Goal: Information Seeking & Learning: Learn about a topic

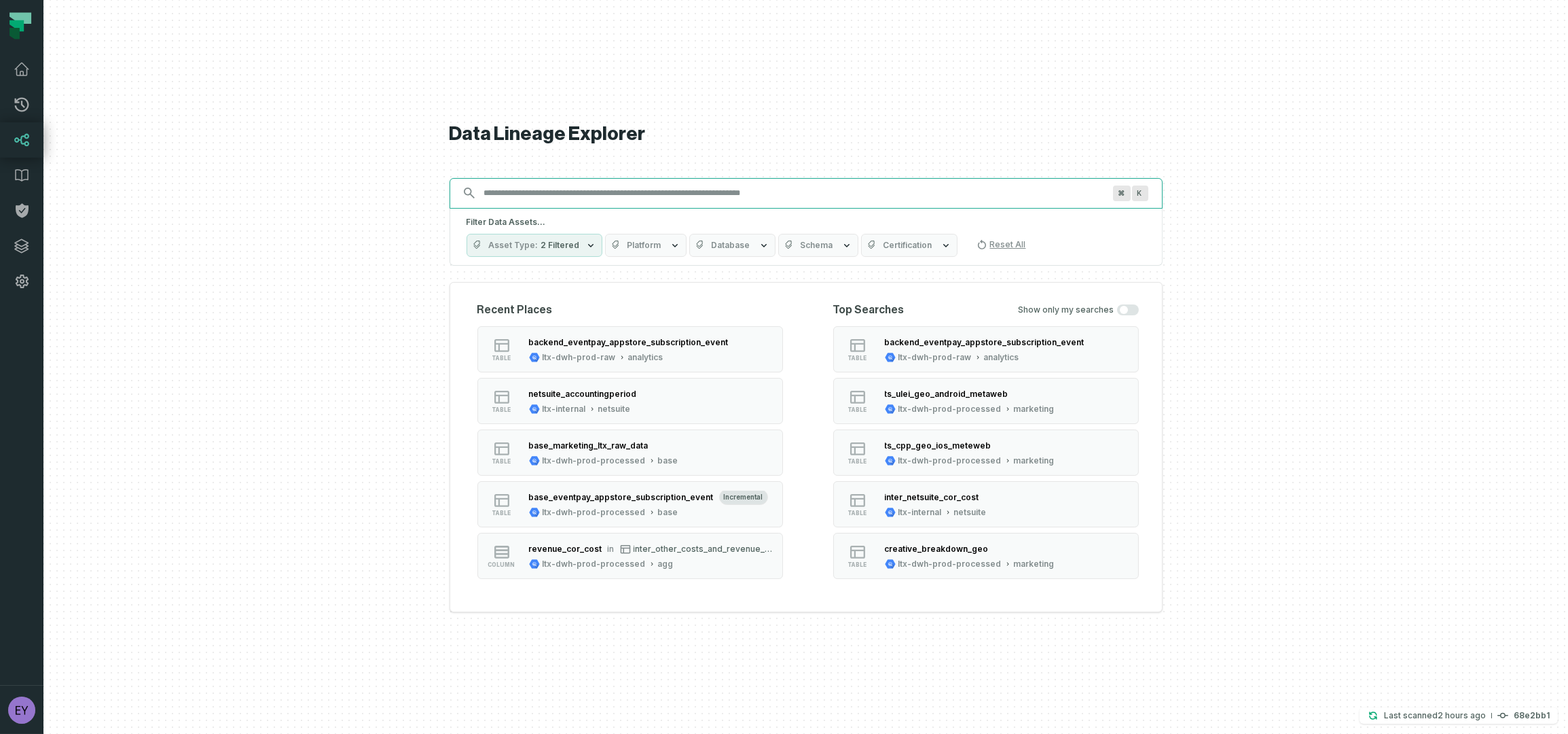
click at [641, 192] on input "Discovery Provider cmdk menu" at bounding box center [794, 193] width 636 height 22
paste input "**********"
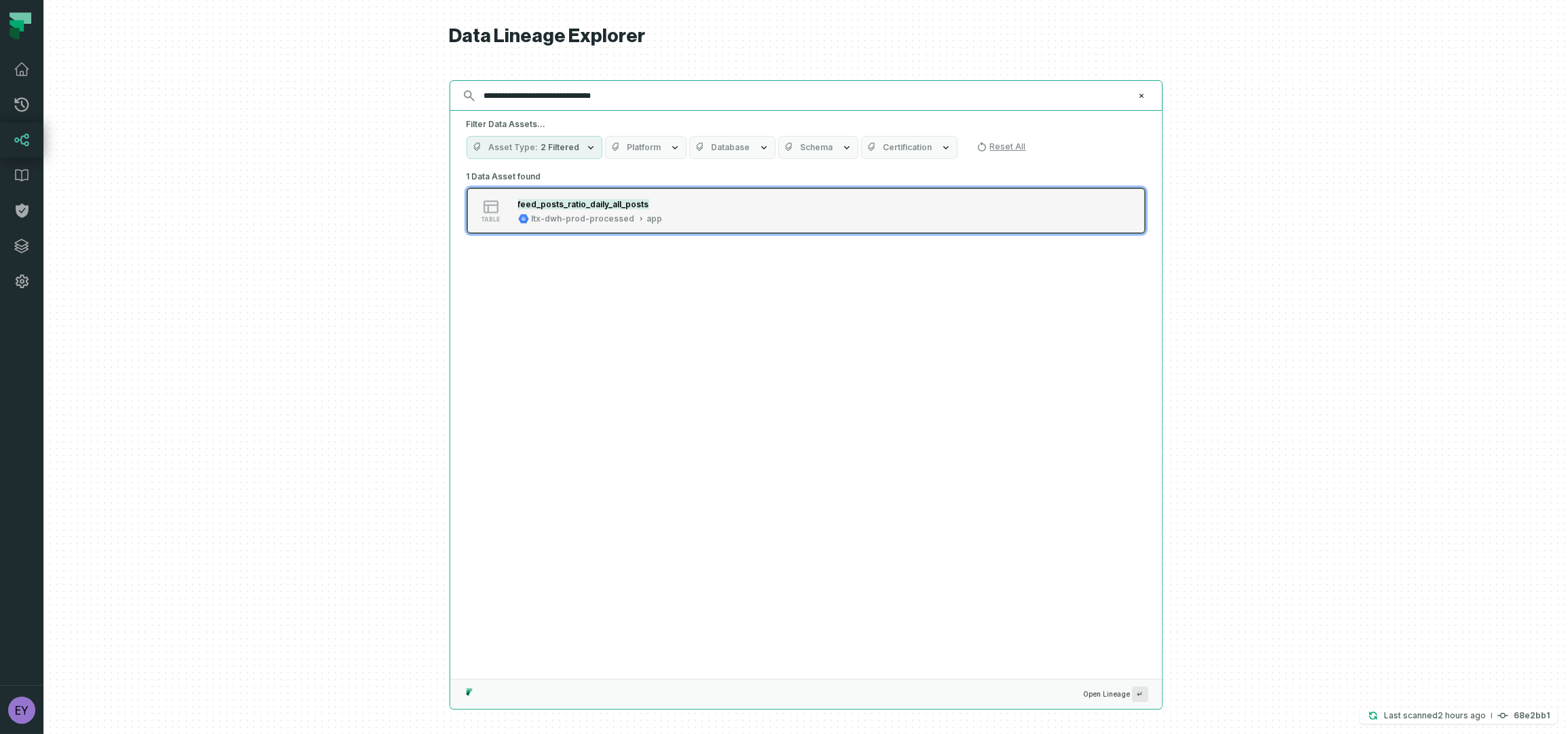
type input "**********"
click at [642, 197] on div "feed_posts_ratio_daily_all_posts" at bounding box center [591, 204] width 145 height 13
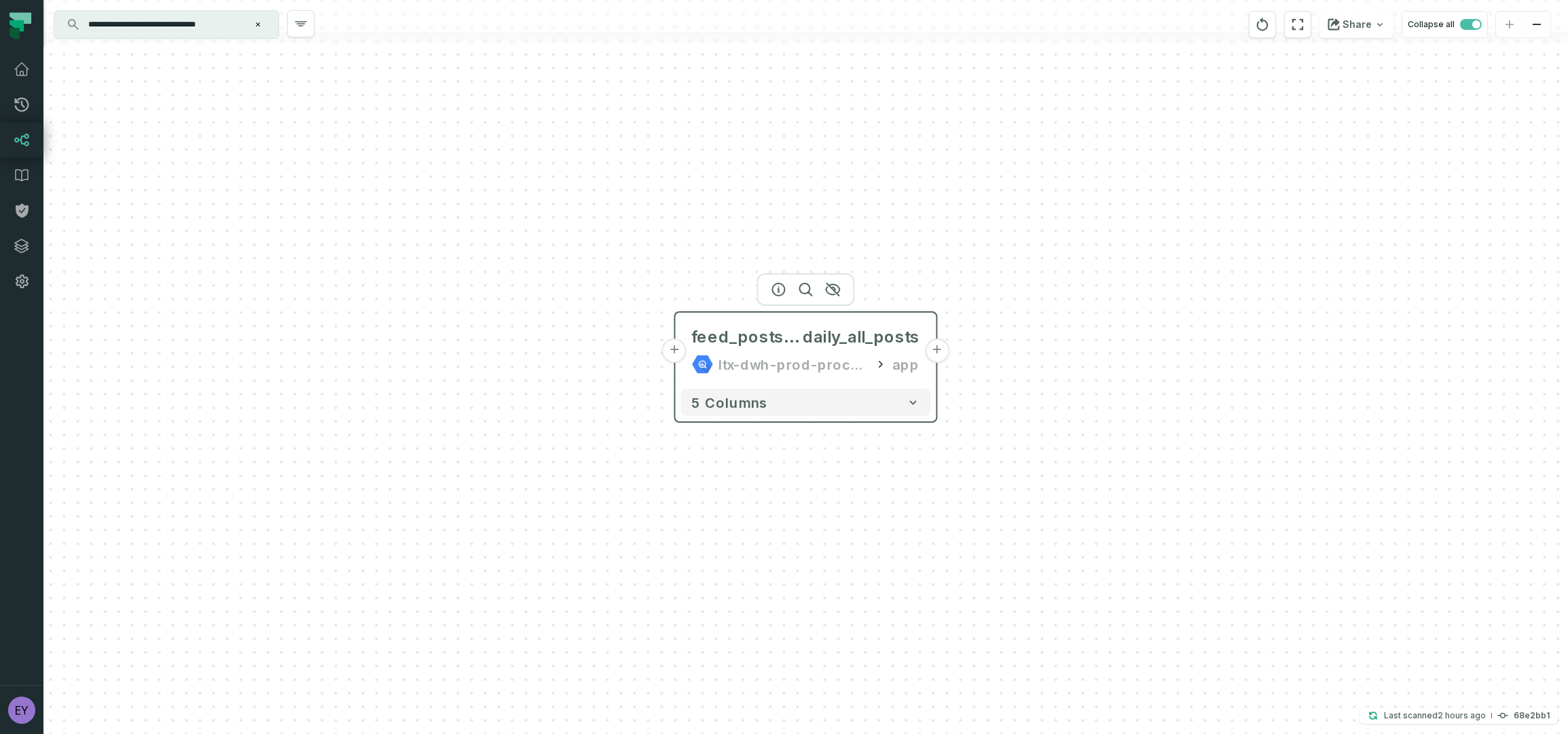
click at [933, 352] on button "+" at bounding box center [936, 350] width 24 height 24
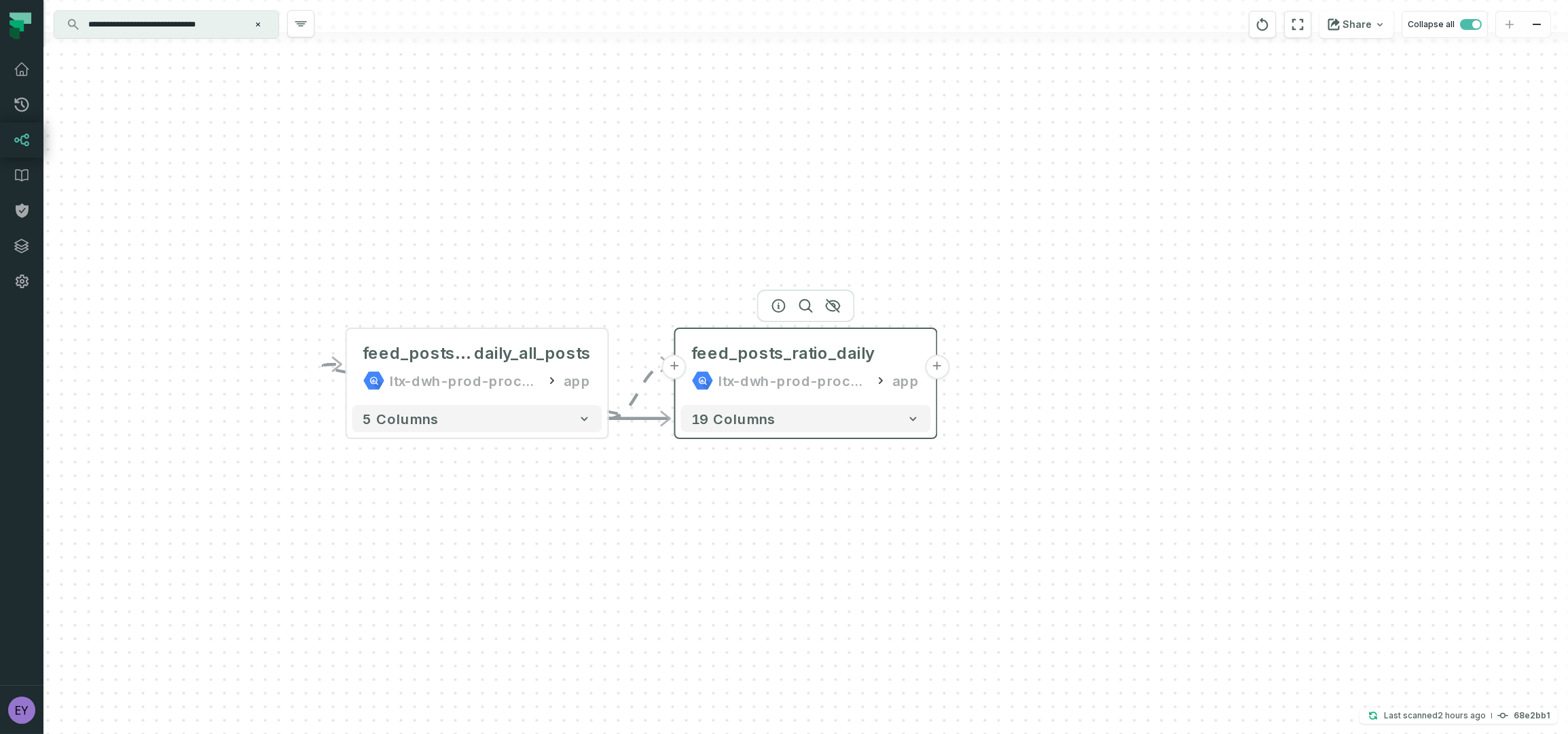
click at [937, 376] on button "+" at bounding box center [936, 367] width 24 height 24
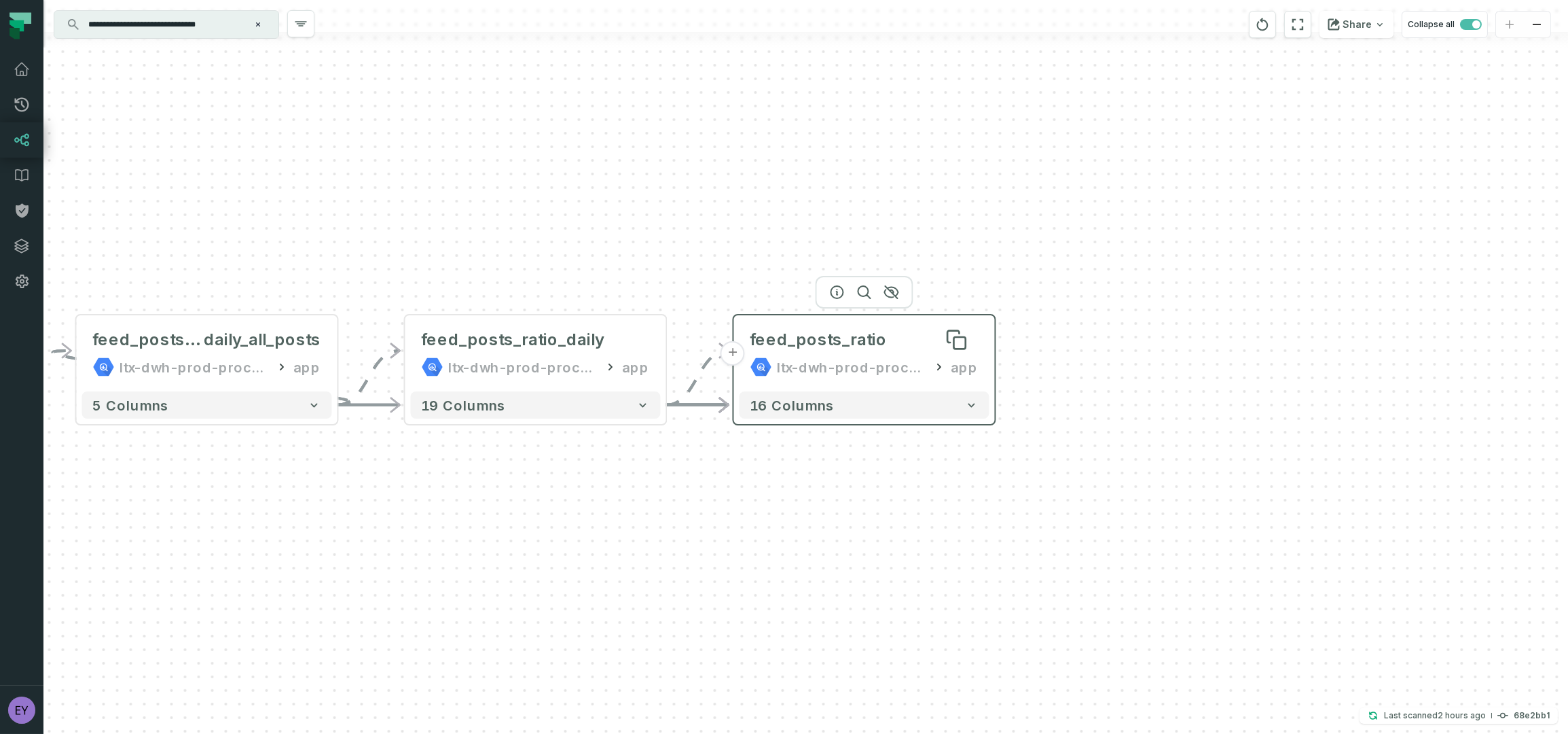
drag, startPoint x: 841, startPoint y: 344, endPoint x: 899, endPoint y: 330, distance: 59.7
click at [899, 330] on div "feed_posts_ratio" at bounding box center [864, 340] width 229 height 22
click at [974, 405] on icon "button" at bounding box center [972, 404] width 13 height 13
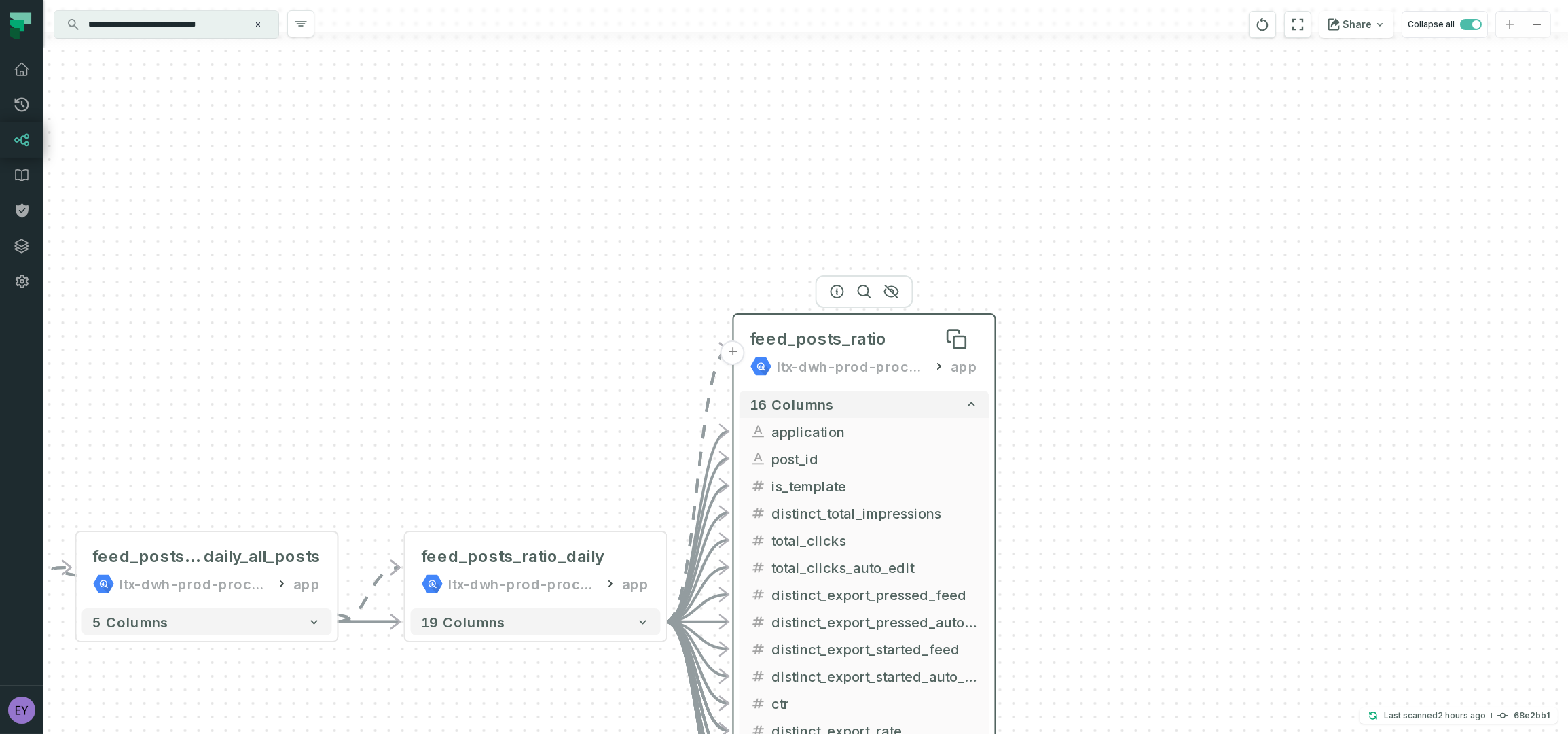
click at [850, 342] on span "feed_posts_ratio" at bounding box center [818, 339] width 137 height 22
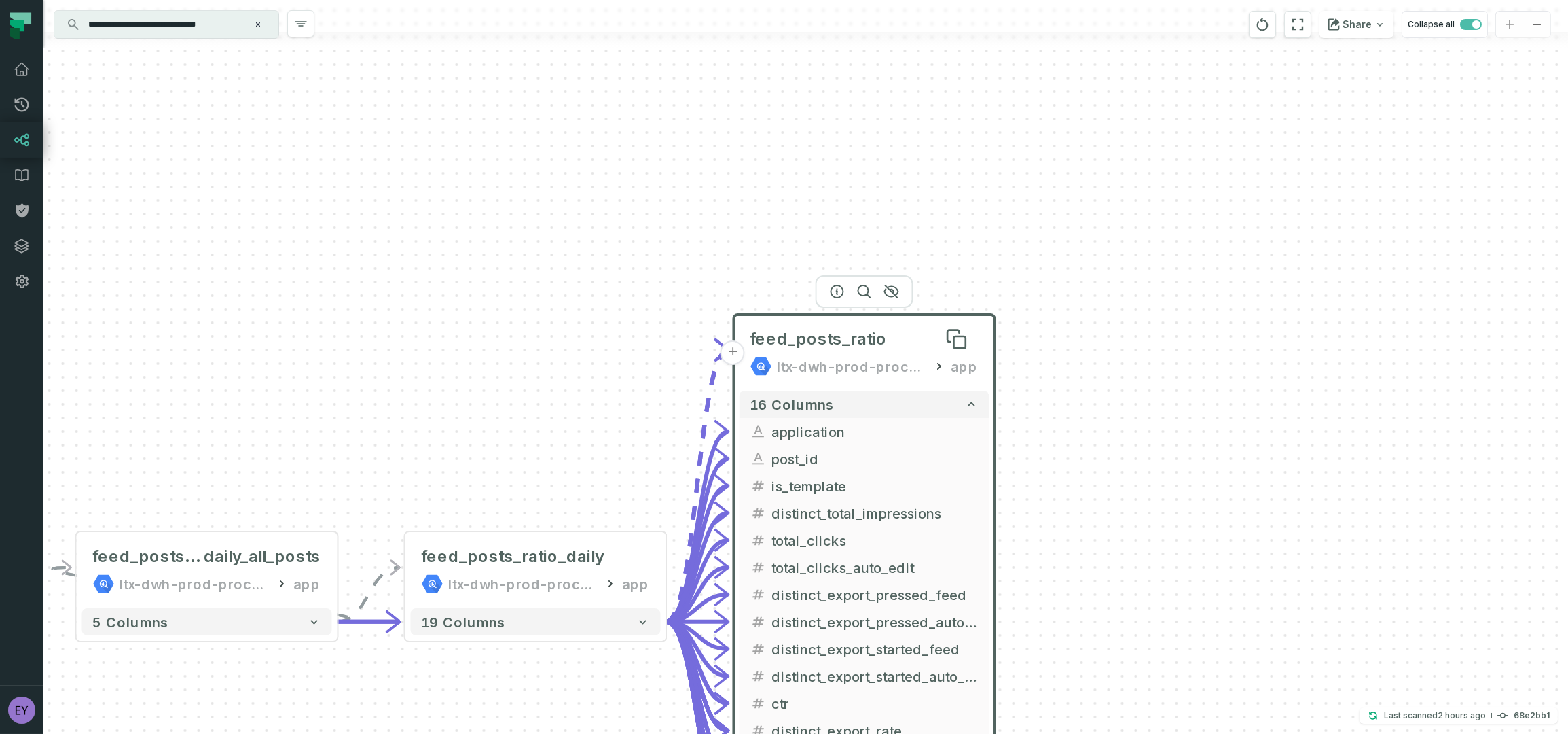
click at [850, 342] on span "feed_posts_ratio" at bounding box center [818, 339] width 137 height 22
click at [838, 292] on icon "button" at bounding box center [838, 292] width 17 height 17
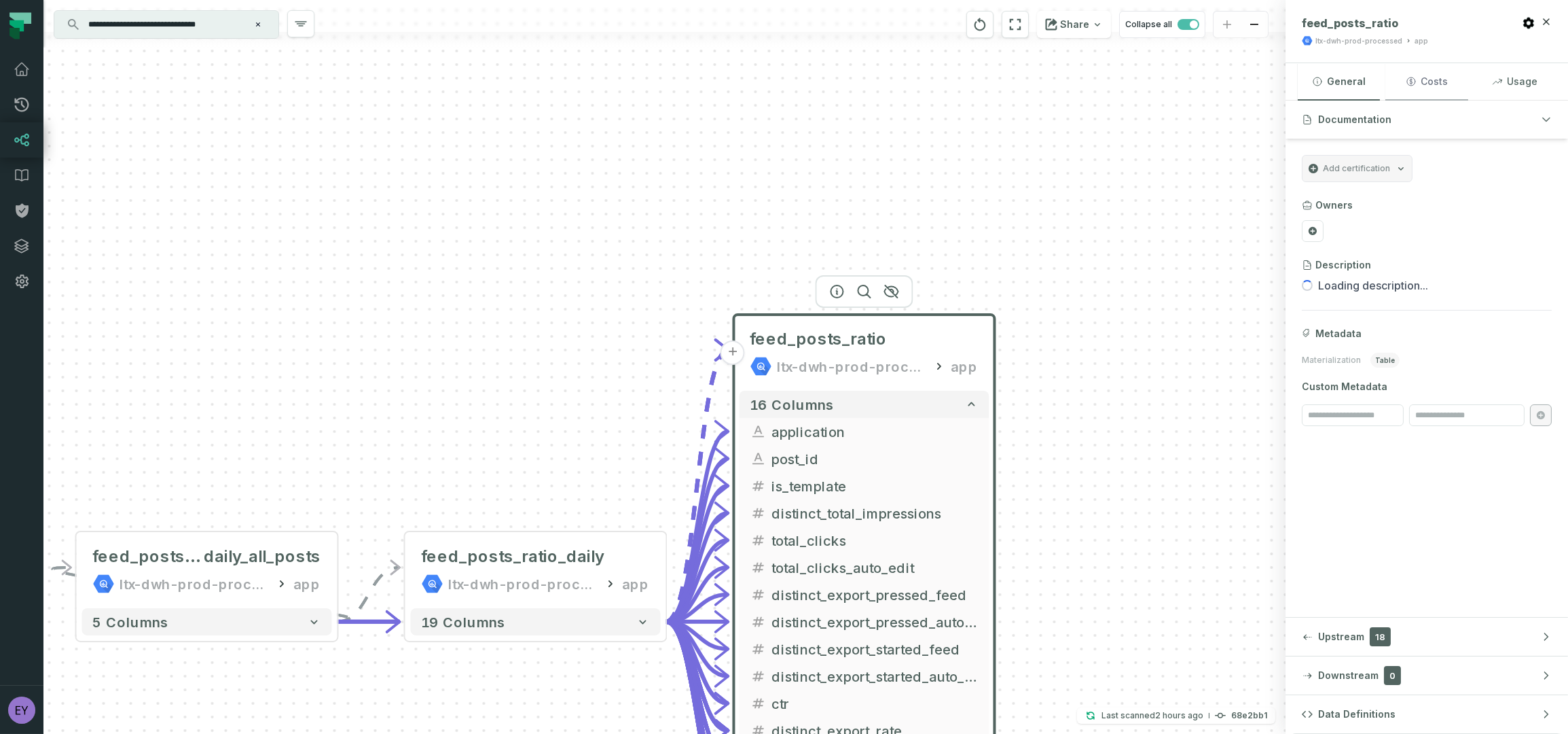
click at [1418, 89] on button "Costs" at bounding box center [1427, 81] width 82 height 37
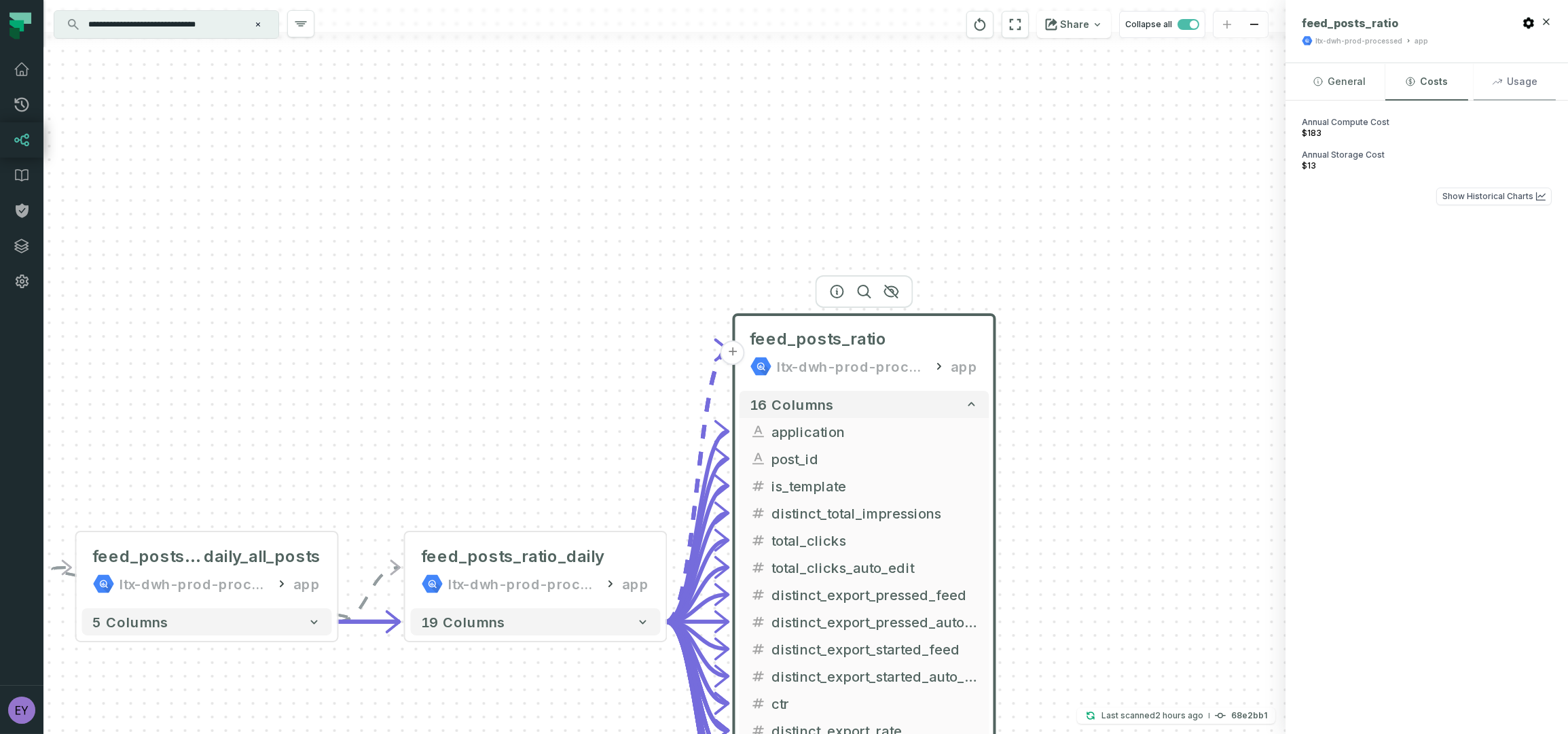
click at [1514, 88] on button "Usage" at bounding box center [1515, 81] width 82 height 37
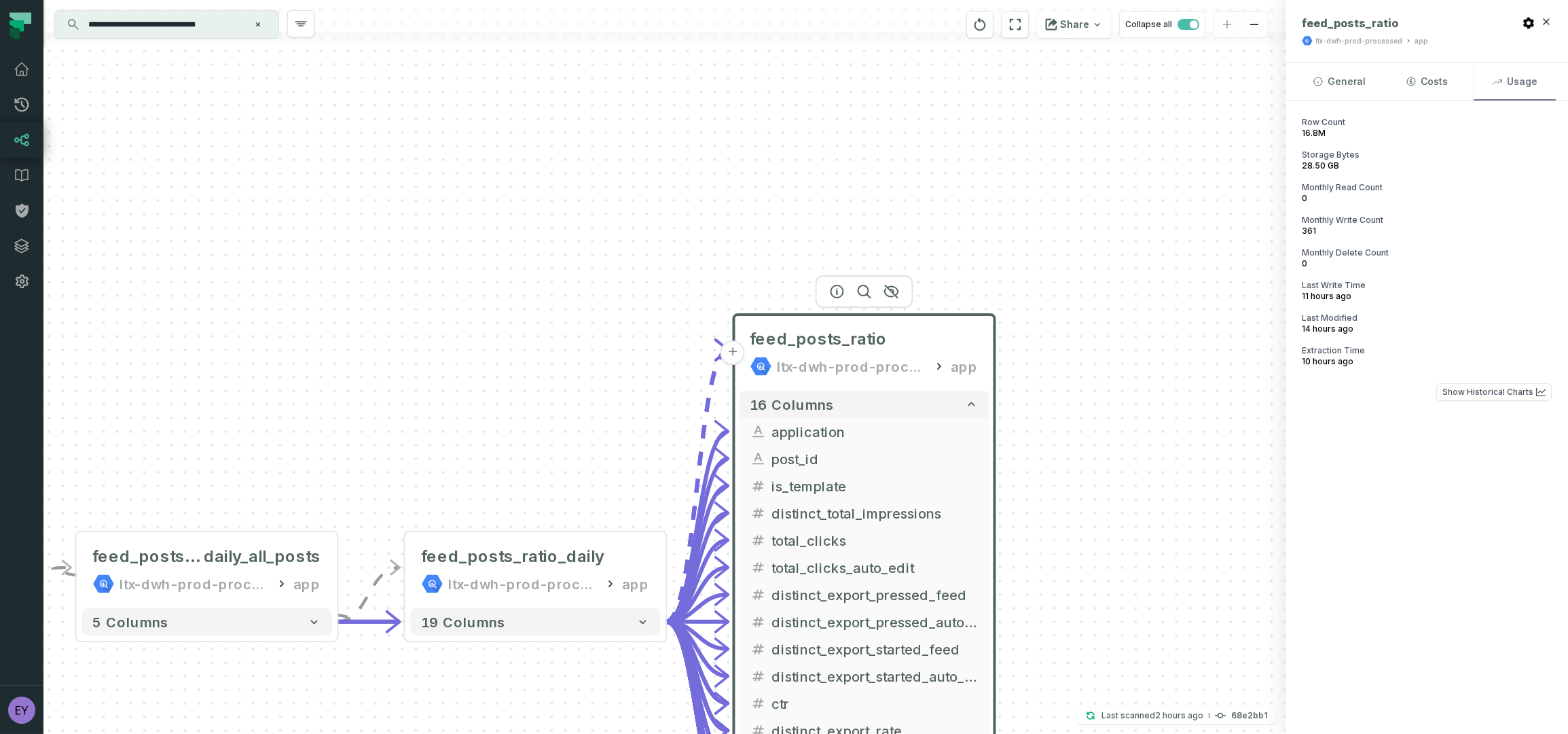
click at [1526, 84] on button "Usage" at bounding box center [1515, 81] width 82 height 37
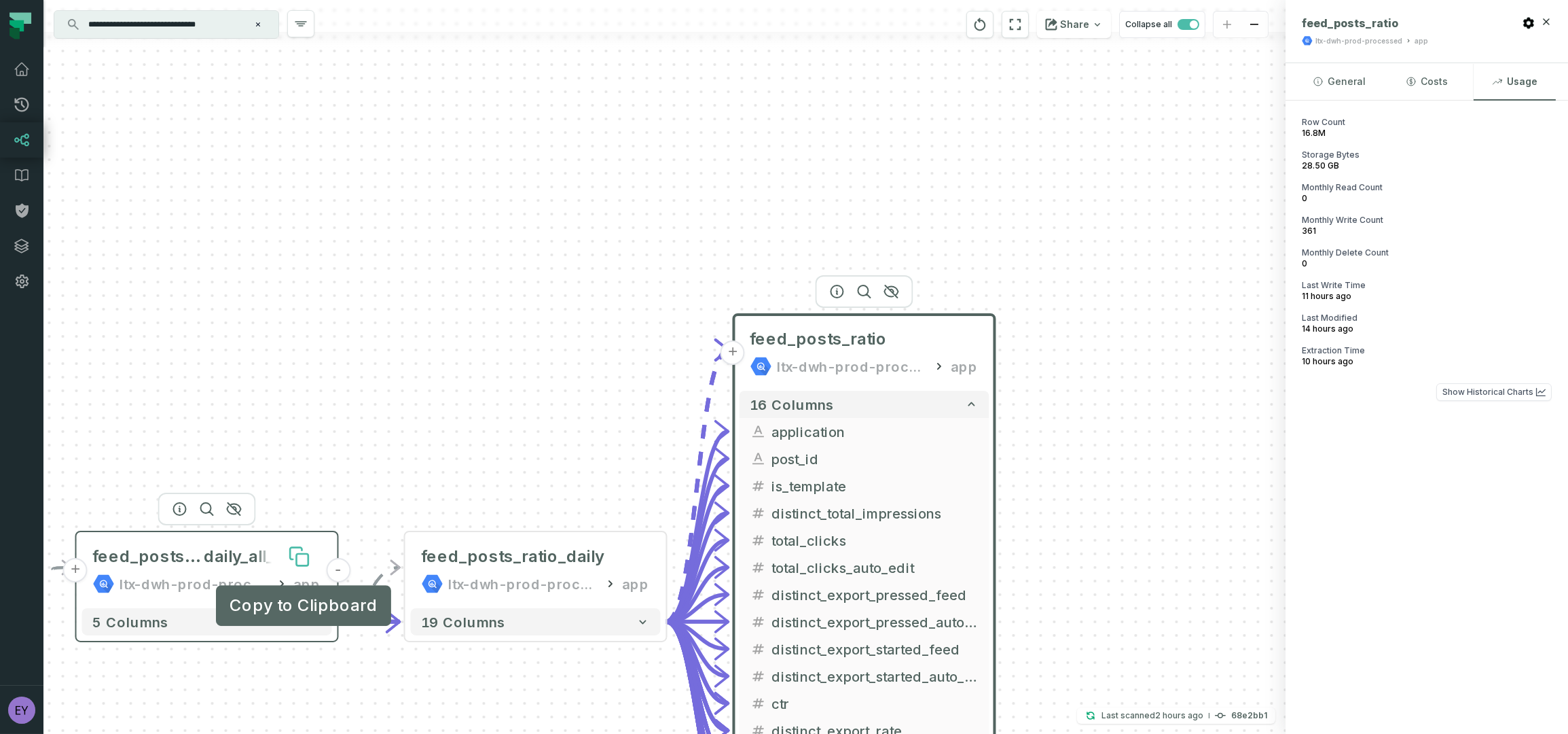
click at [312, 537] on button at bounding box center [299, 556] width 43 height 43
click at [225, 549] on span "daily_all_posts" at bounding box center [263, 556] width 117 height 22
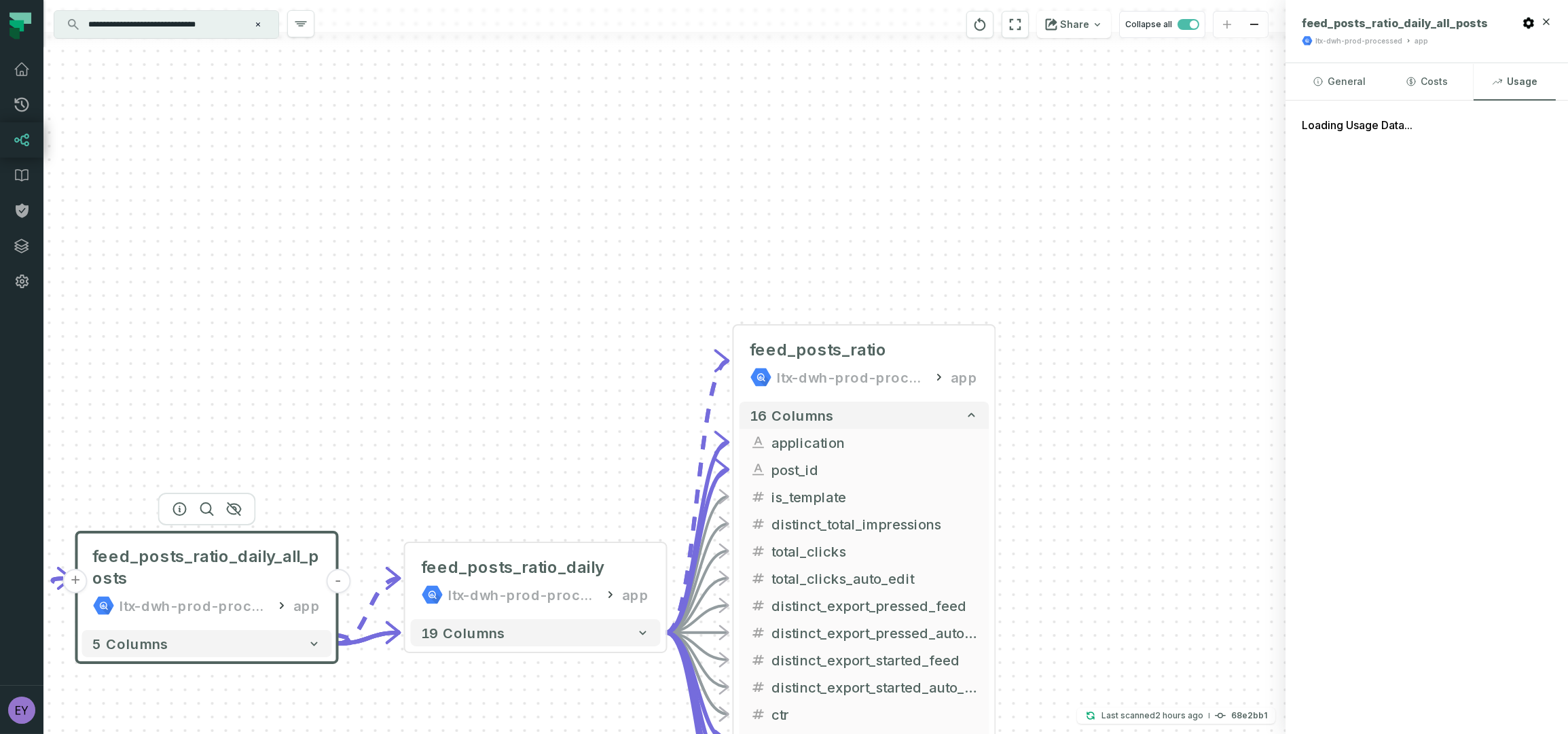
click at [225, 549] on span "feed_posts_ratio_daily_all_posts" at bounding box center [207, 567] width 229 height 43
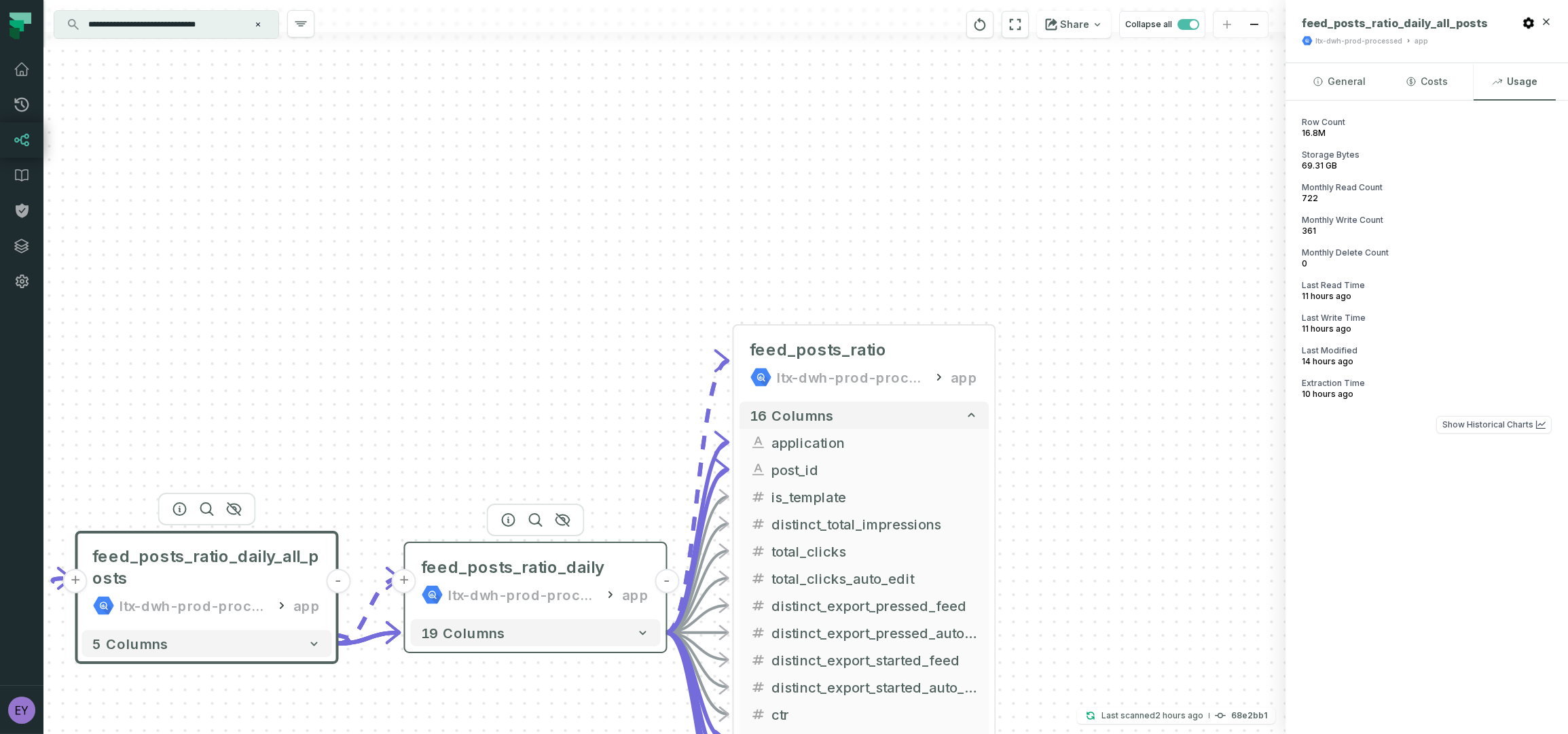
click at [532, 554] on div "feed_posts_ratio_daily ltx-dwh-prod-processed app" at bounding box center [536, 581] width 250 height 65
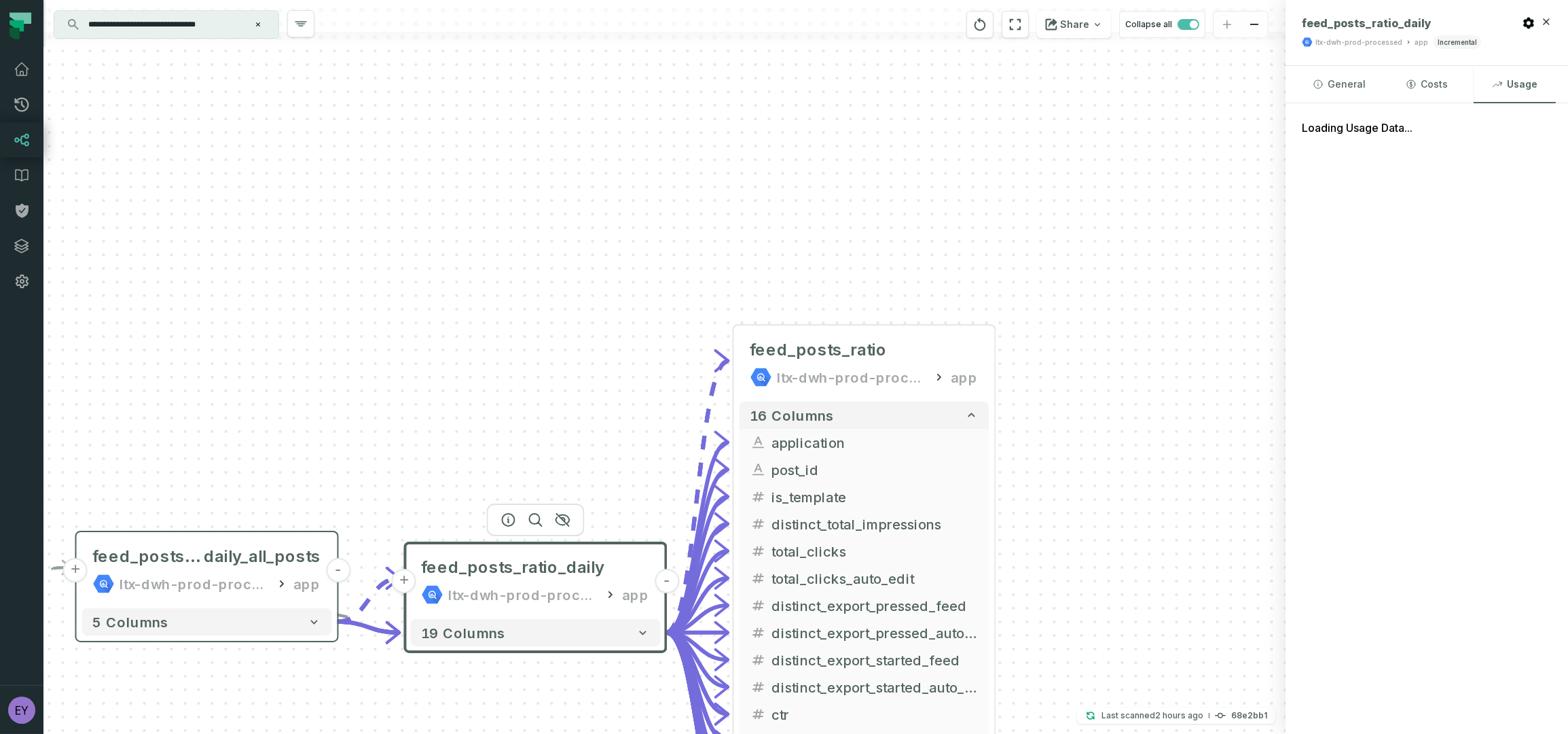
click at [532, 554] on div "feed_posts_ratio_daily ltx-dwh-prod-processed app" at bounding box center [536, 581] width 250 height 65
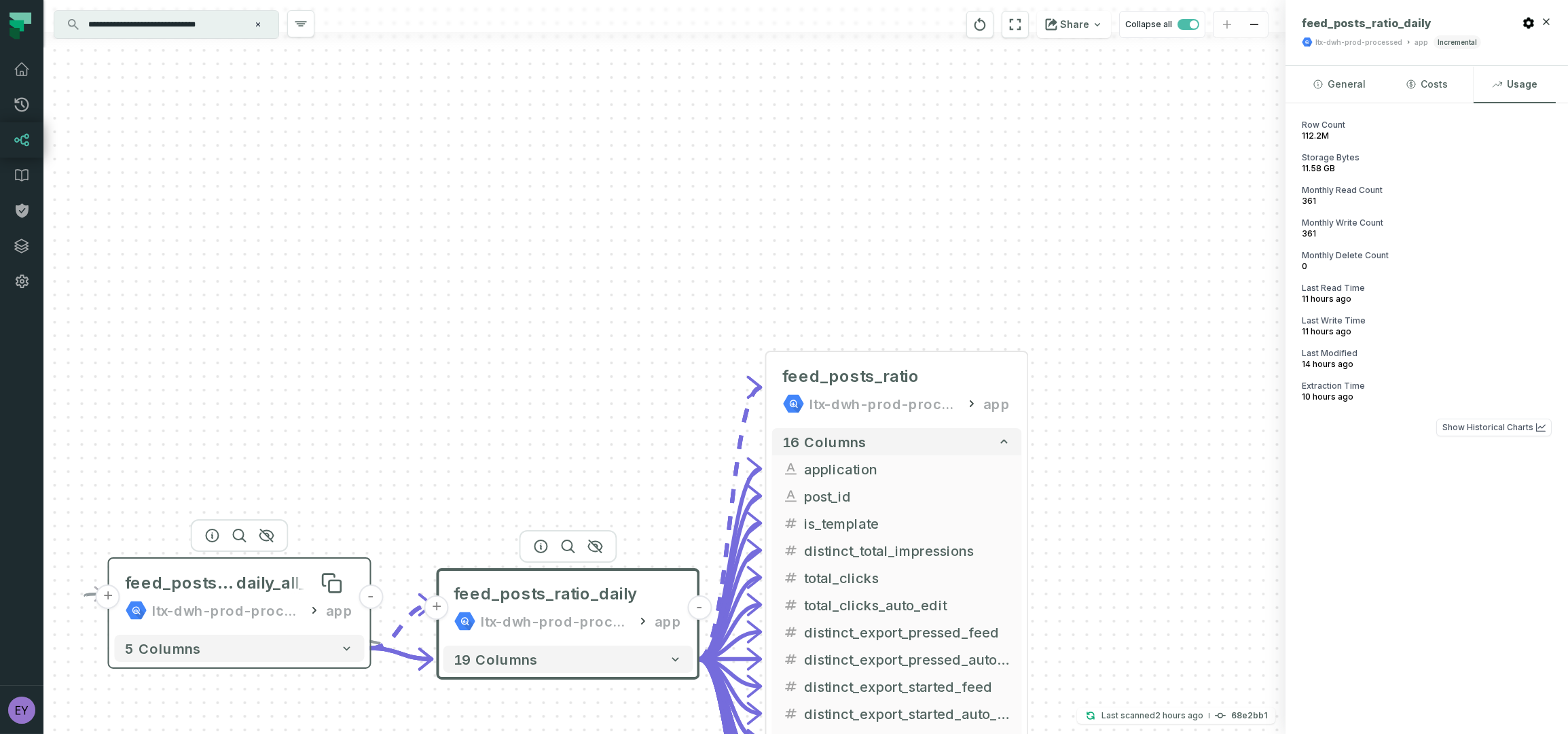
drag, startPoint x: 203, startPoint y: 551, endPoint x: 235, endPoint y: 578, distance: 41.9
click at [235, 578] on span "feed_posts_ratio_" at bounding box center [181, 583] width 111 height 22
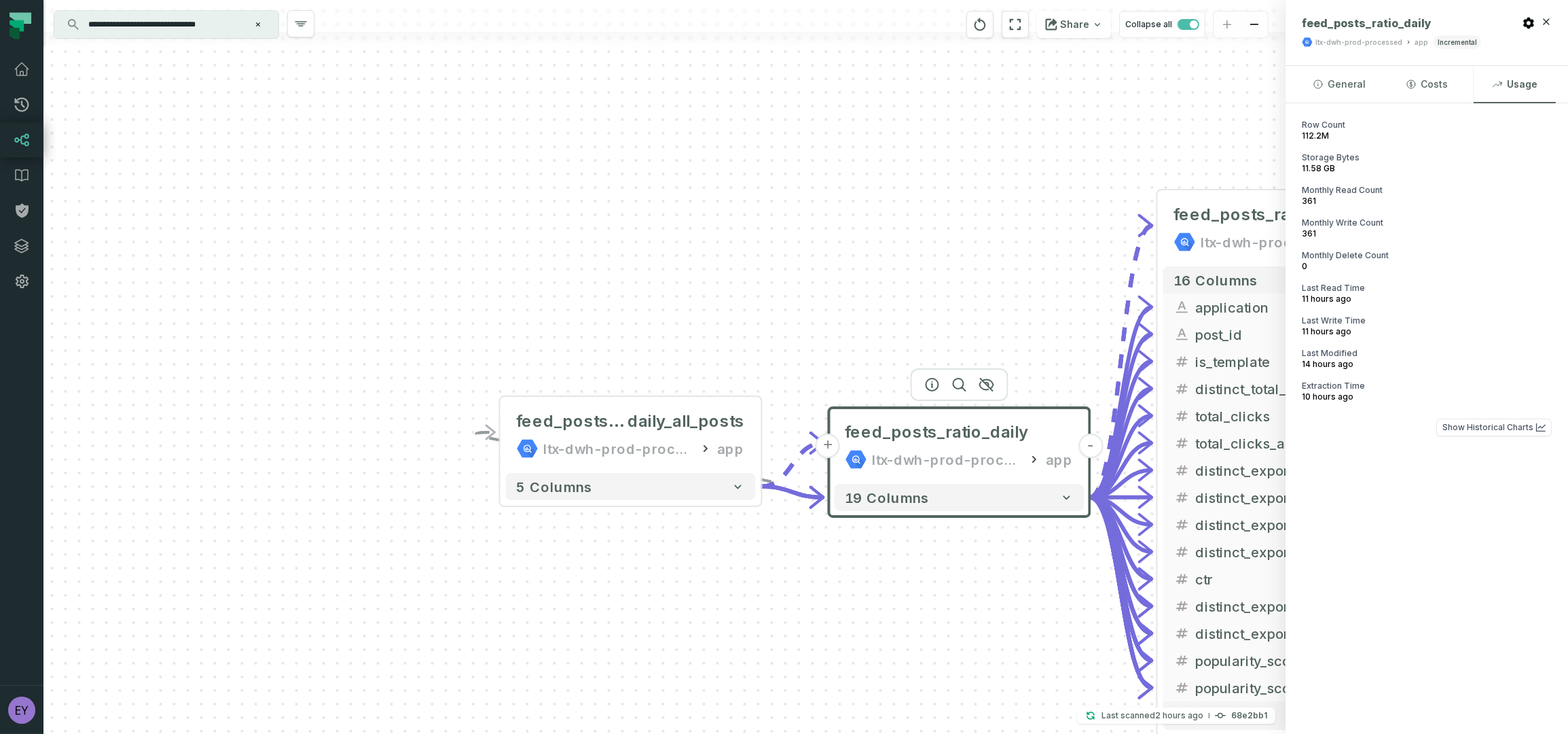
drag, startPoint x: 275, startPoint y: 458, endPoint x: 649, endPoint y: 304, distance: 404.5
click at [649, 304] on div "+ feed_posts_ratio ltx-dwh-prod-processed app 16 columns - application - post_i…" at bounding box center [664, 367] width 1242 height 734
click at [354, 517] on div "+ feed_posts_ratio ltx-dwh-prod-processed app 16 columns - application - post_i…" at bounding box center [664, 367] width 1242 height 734
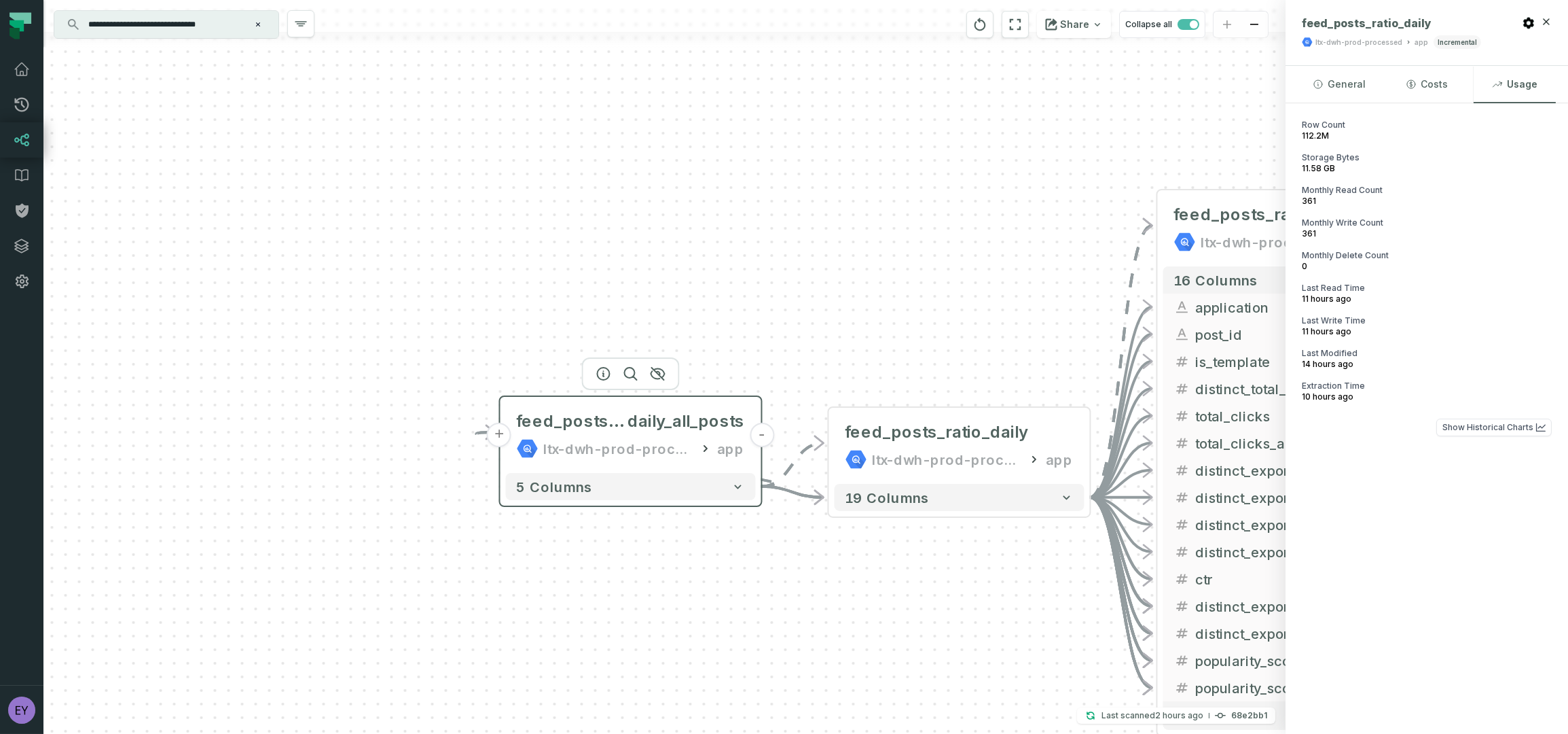
click at [503, 434] on button "+" at bounding box center [499, 434] width 24 height 24
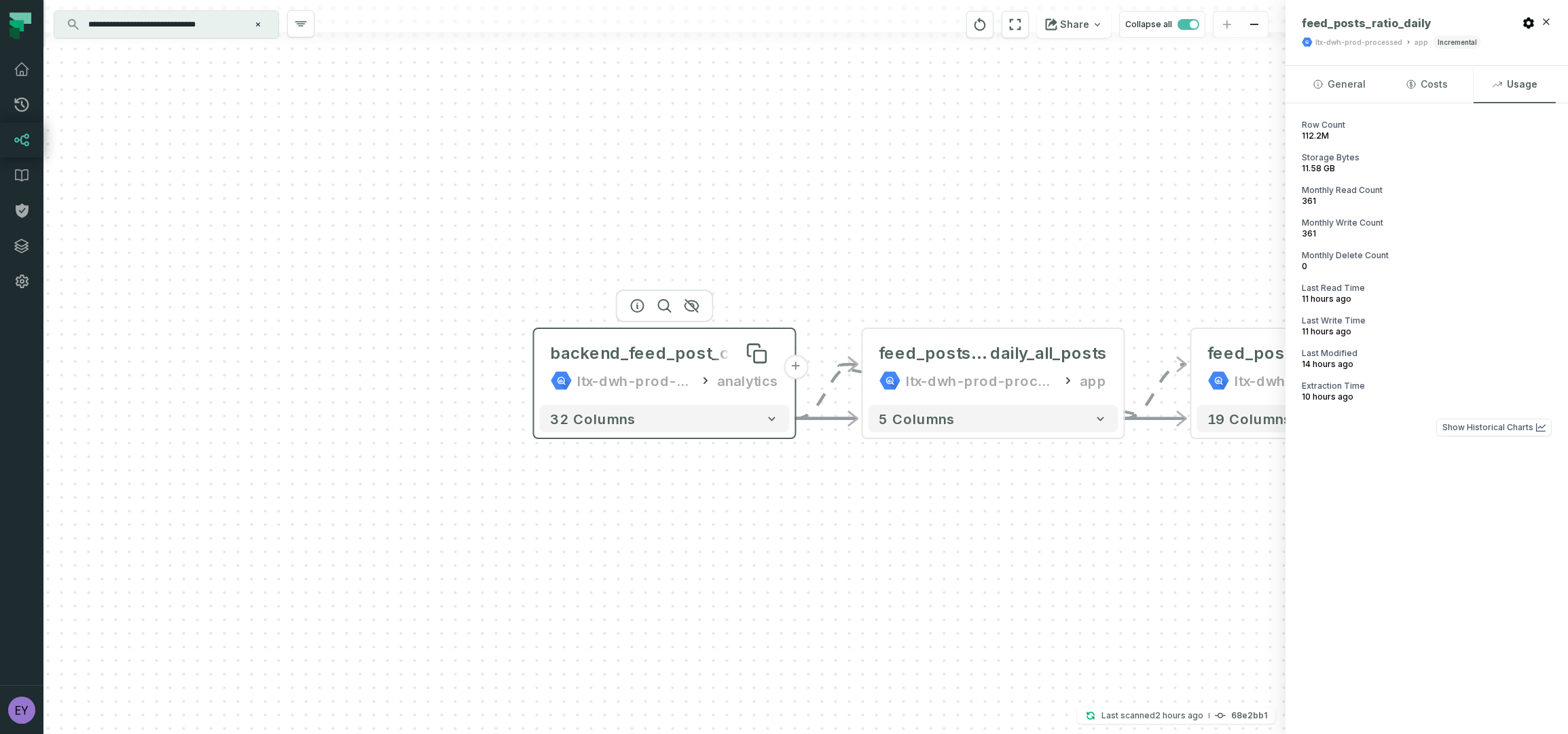
click at [607, 352] on div "backend_feed_post_create" at bounding box center [662, 353] width 223 height 22
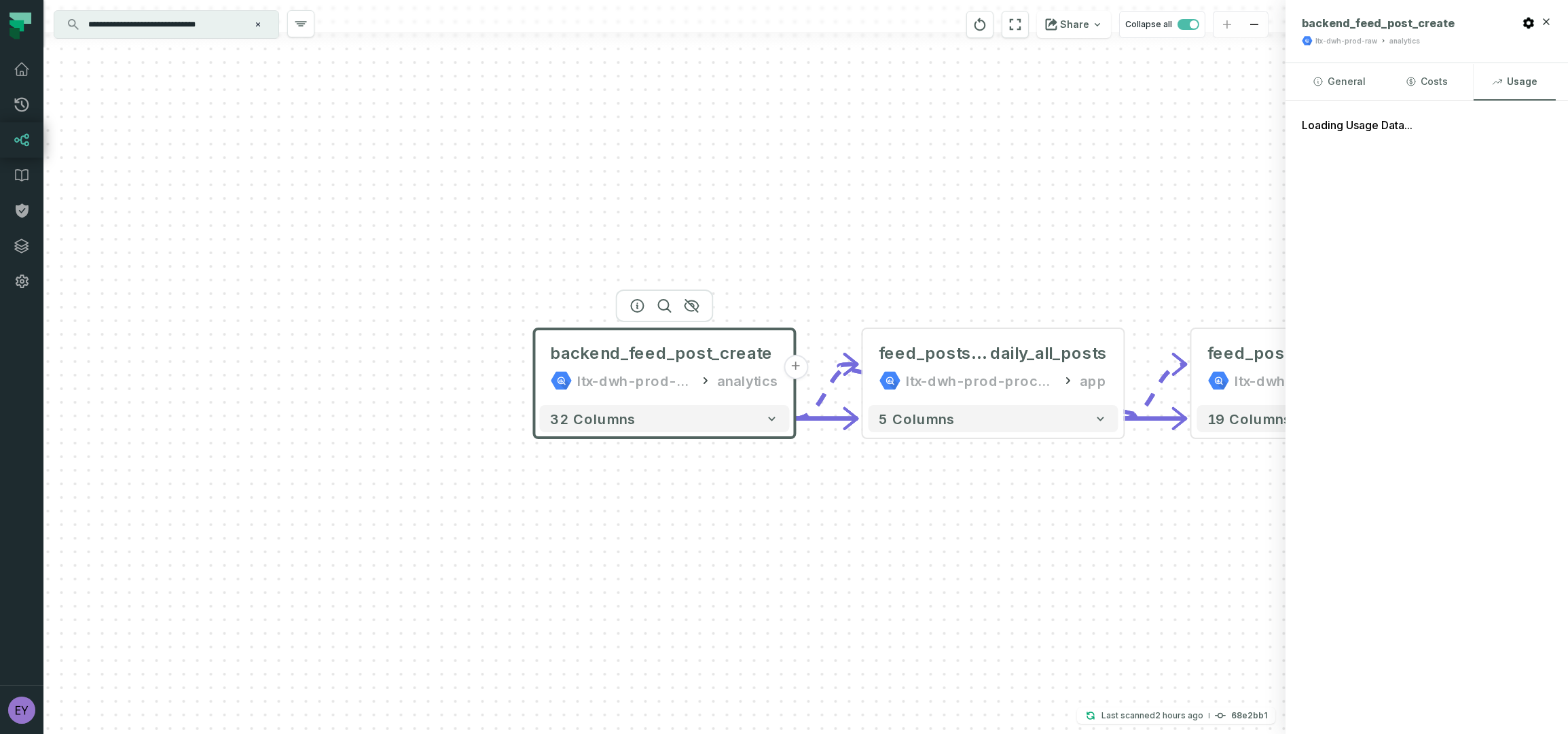
click at [607, 352] on span "backend_feed_post_create" at bounding box center [662, 353] width 223 height 22
click at [1431, 86] on button "Costs" at bounding box center [1427, 81] width 82 height 37
drag, startPoint x: 1508, startPoint y: 78, endPoint x: 1496, endPoint y: 80, distance: 12.2
click at [1506, 80] on button "Usage" at bounding box center [1515, 81] width 82 height 37
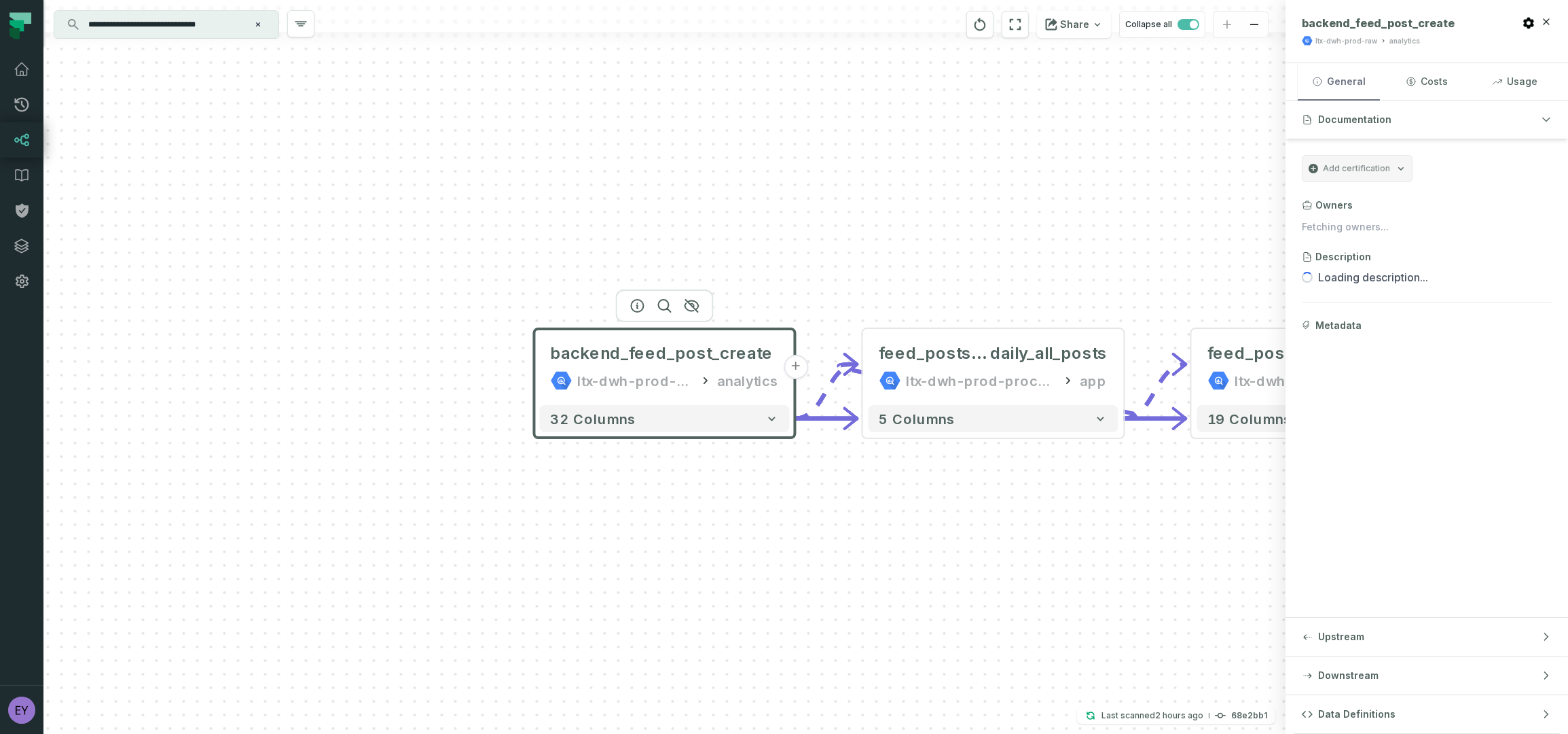
click at [1348, 80] on button "General" at bounding box center [1339, 81] width 82 height 37
click at [1520, 81] on button "Usage" at bounding box center [1515, 81] width 82 height 37
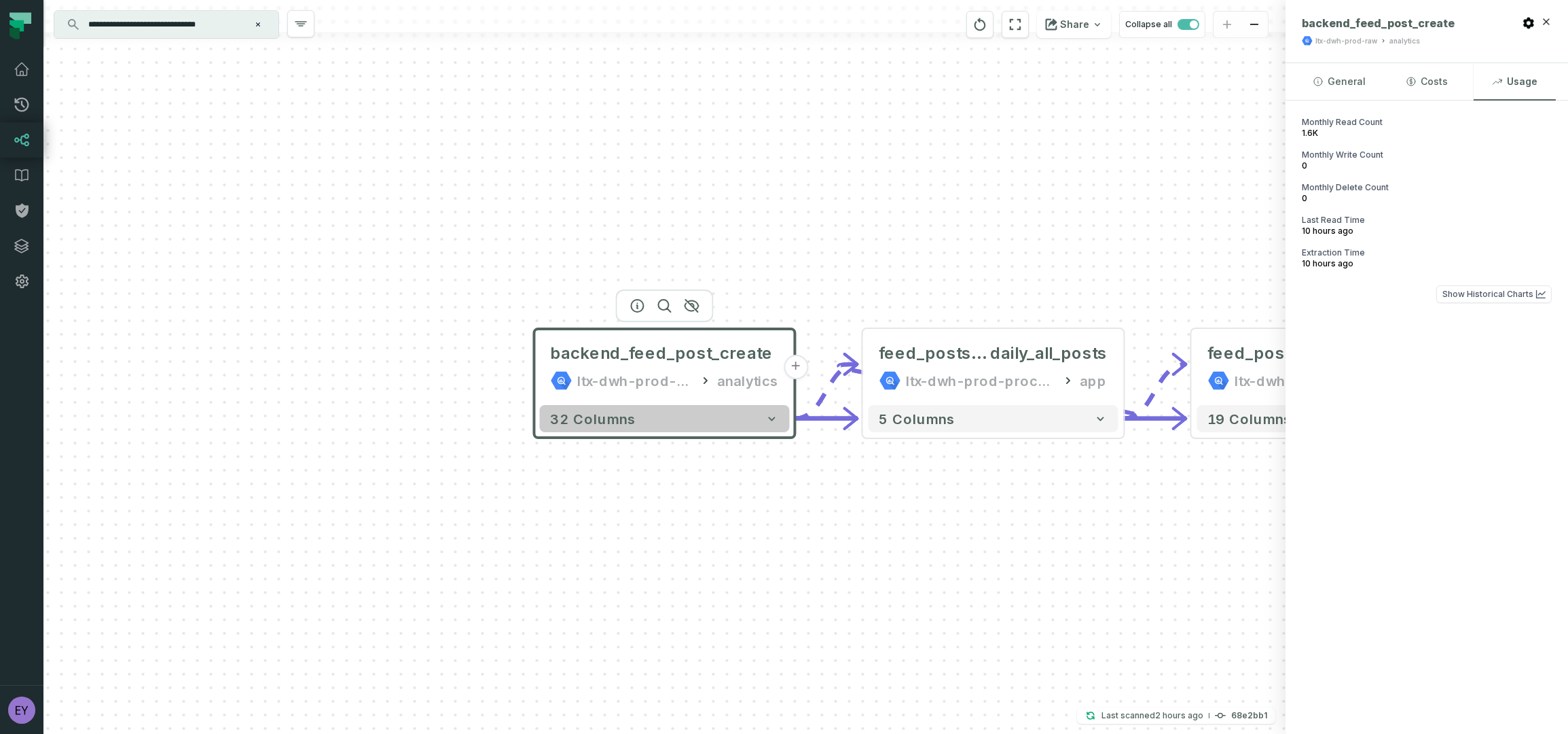
click at [769, 424] on icon "button" at bounding box center [772, 418] width 13 height 13
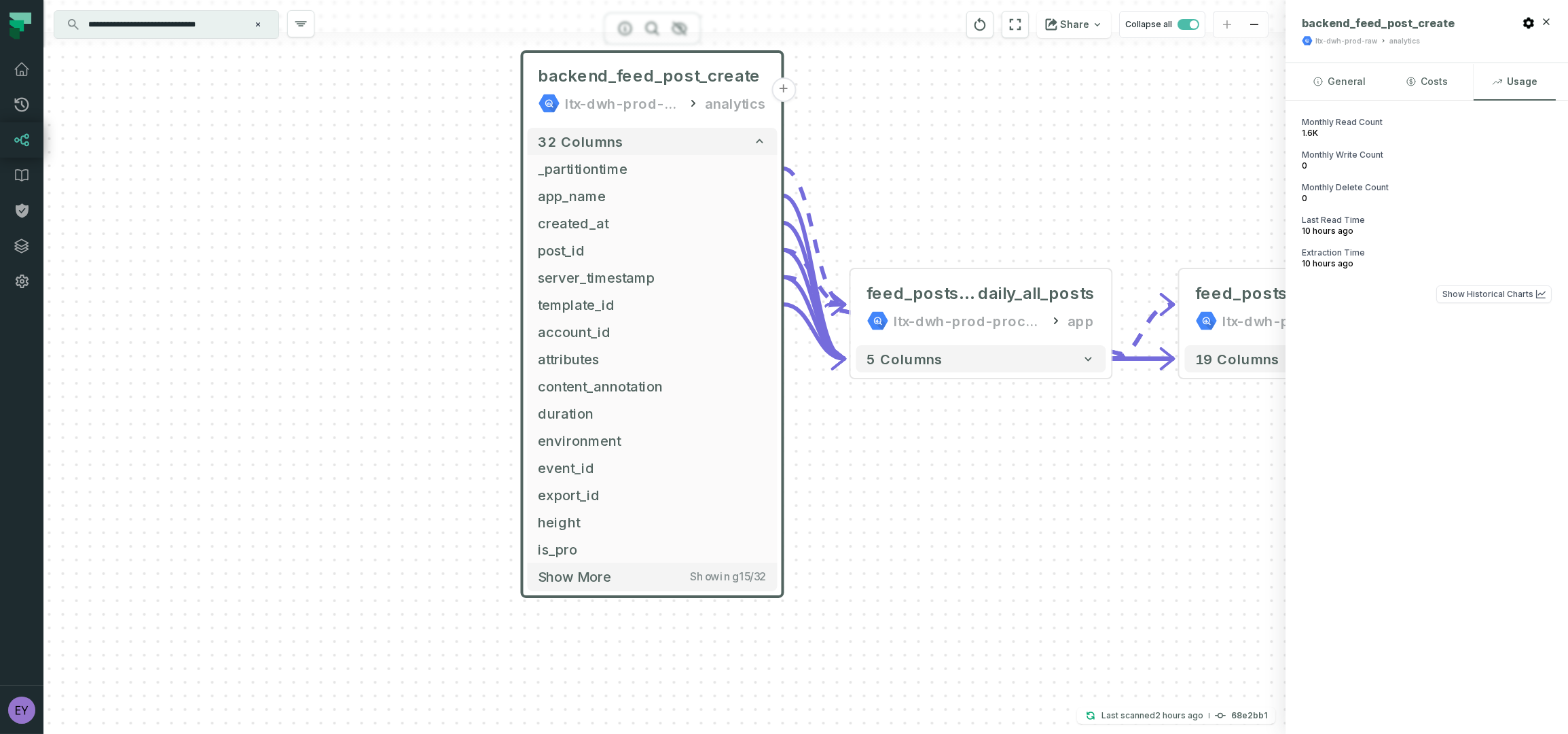
drag, startPoint x: 946, startPoint y: 471, endPoint x: 933, endPoint y: 200, distance: 271.3
click at [933, 199] on div "backend_feed_post_create ltx-dwh-prod-raw analytics + 32 columns _partitiontime…" at bounding box center [664, 367] width 1242 height 734
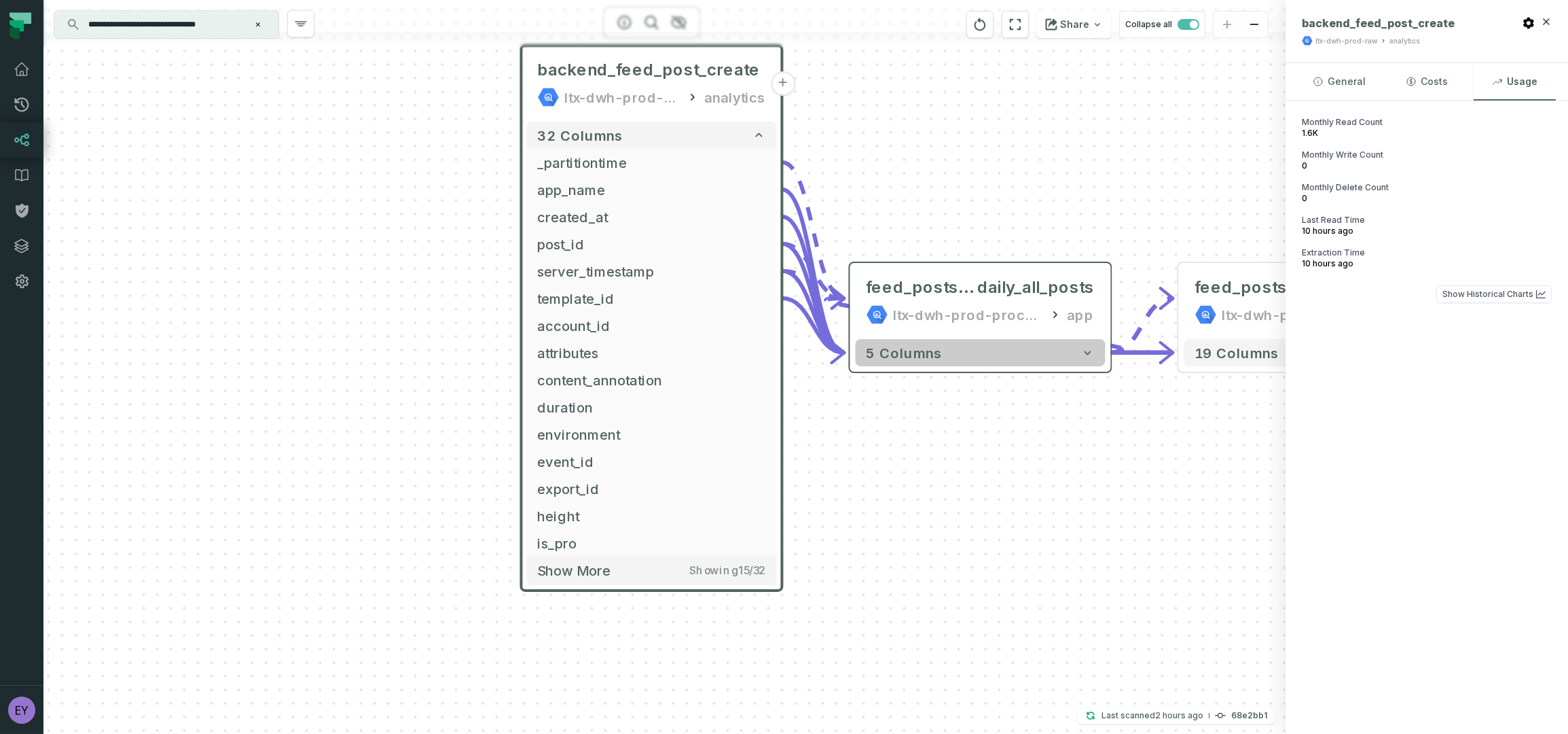
click at [1093, 350] on icon "button" at bounding box center [1088, 352] width 13 height 13
click at [1088, 356] on icon "button" at bounding box center [1087, 353] width 13 height 13
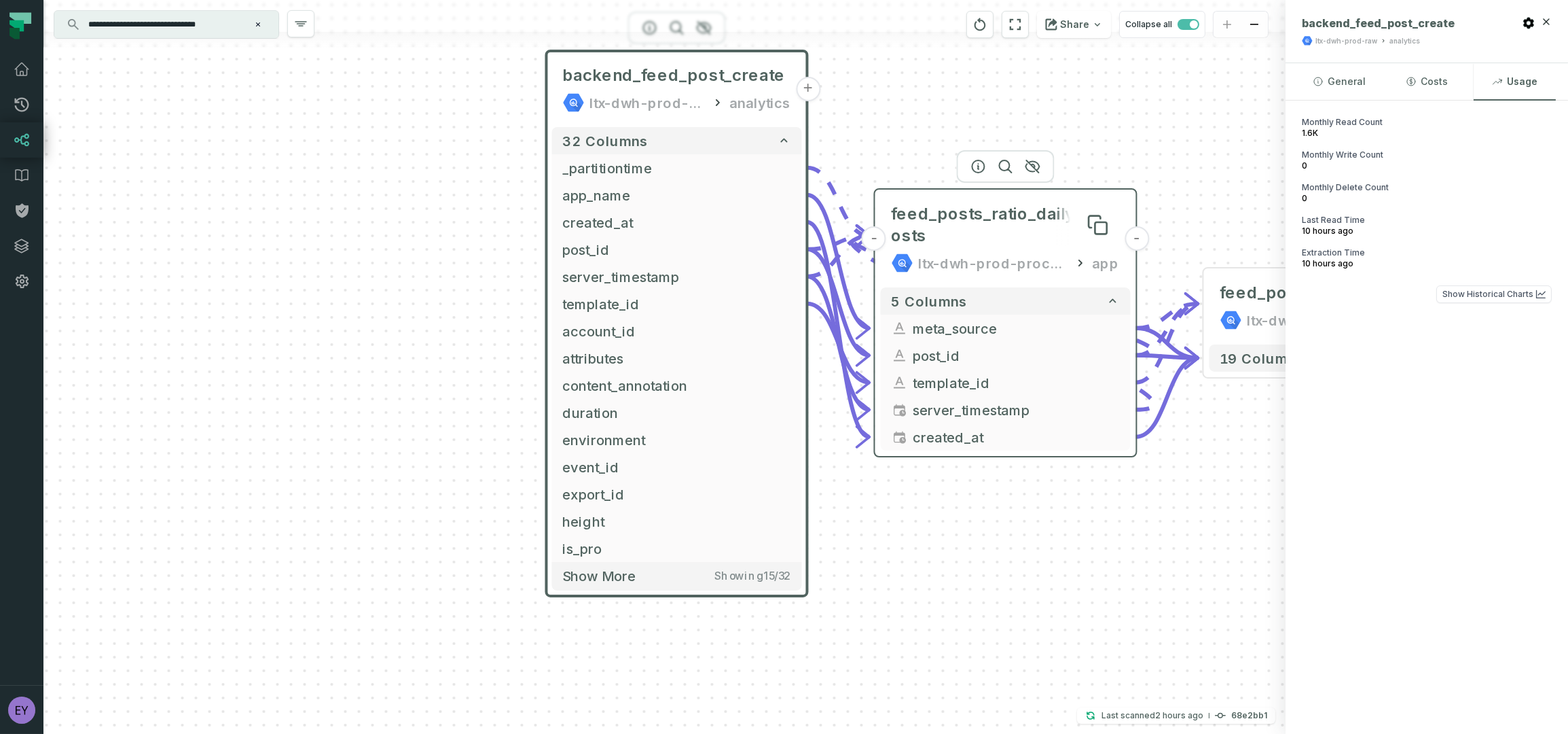
drag, startPoint x: 1012, startPoint y: 292, endPoint x: 1038, endPoint y: 218, distance: 78.4
click at [1038, 218] on span "feed_posts_ratio_daily_all_posts" at bounding box center [1005, 224] width 229 height 43
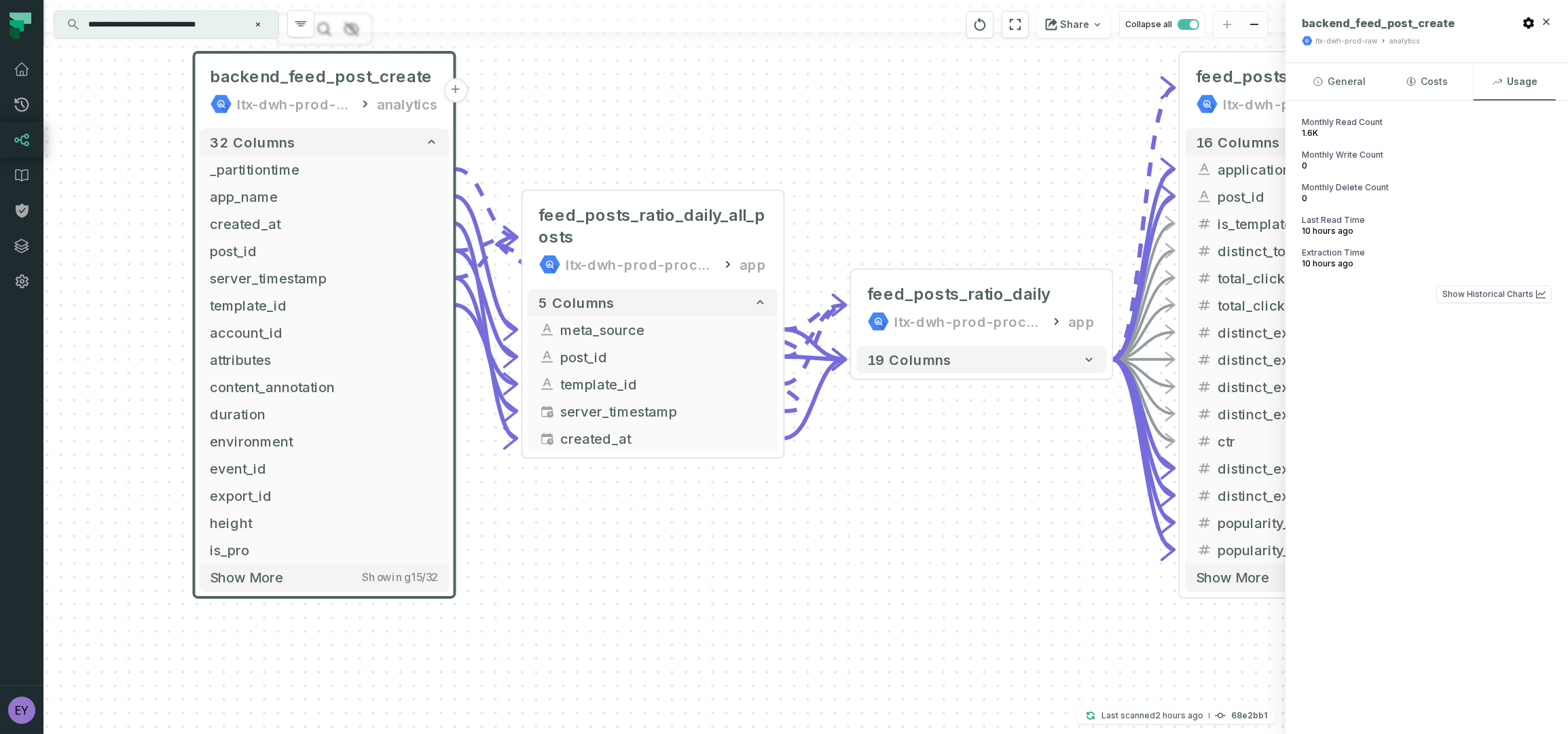
drag, startPoint x: 1188, startPoint y: 213, endPoint x: 838, endPoint y: 214, distance: 350.0
click at [838, 214] on div "backend_feed_post_create ltx-dwh-prod-raw analytics + 32 columns _partitiontime…" at bounding box center [664, 367] width 1242 height 734
click at [663, 211] on span "feed_posts_ratio_daily_all_posts" at bounding box center [653, 226] width 229 height 43
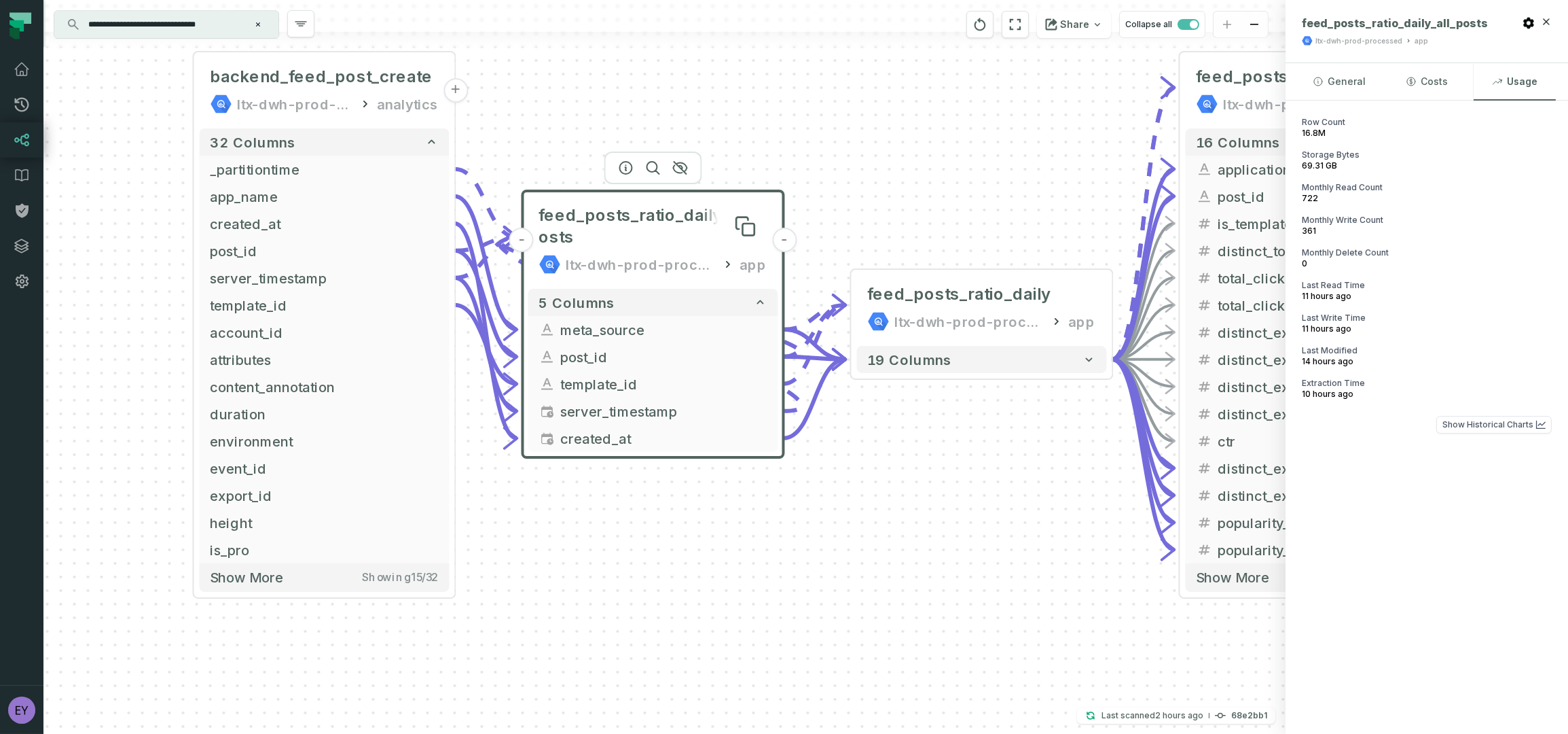
click at [663, 211] on span "feed_posts_ratio_daily_all_posts" at bounding box center [653, 226] width 229 height 43
click at [1025, 284] on div "feed_posts_ratio_daily" at bounding box center [960, 294] width 184 height 22
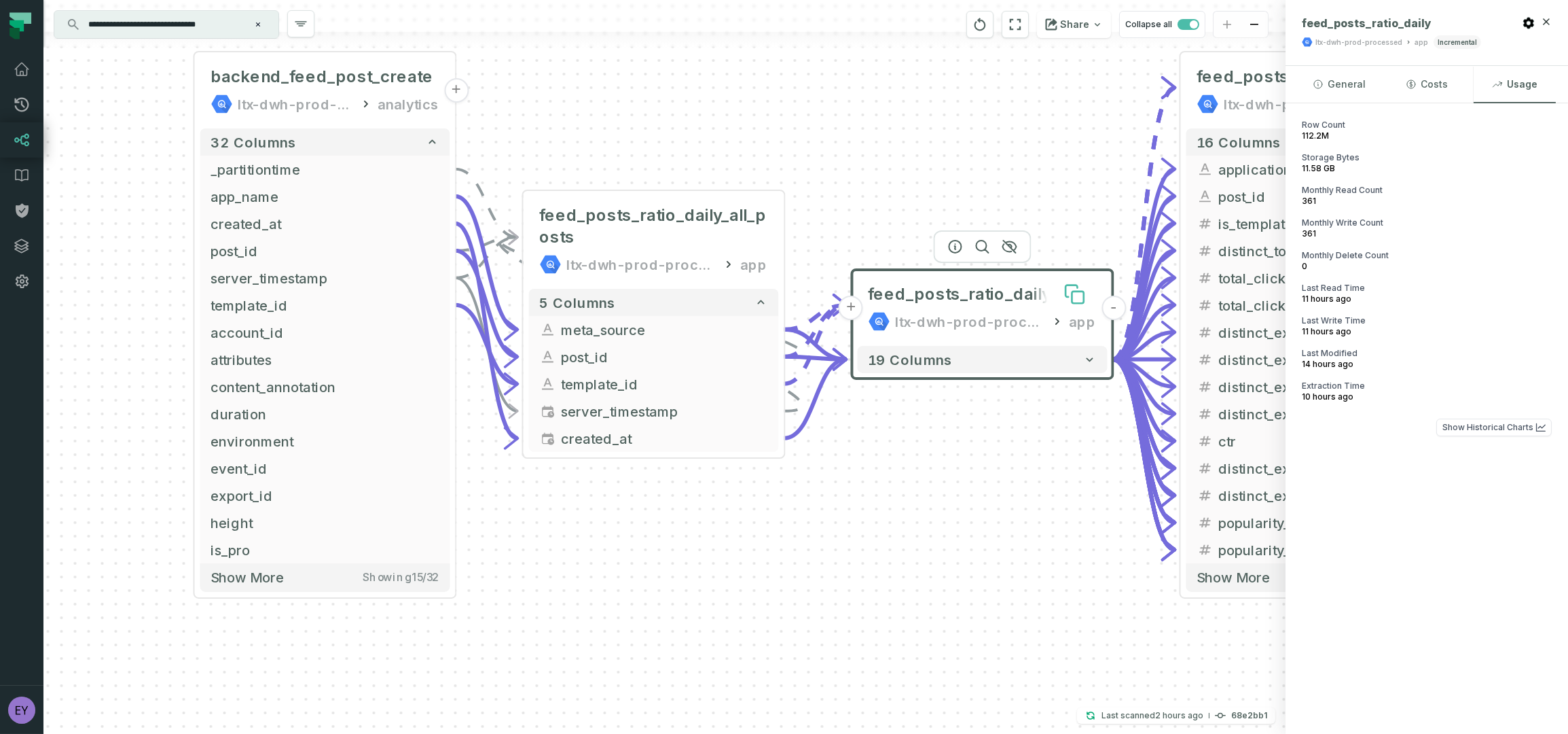
click at [1057, 284] on button at bounding box center [1075, 294] width 43 height 43
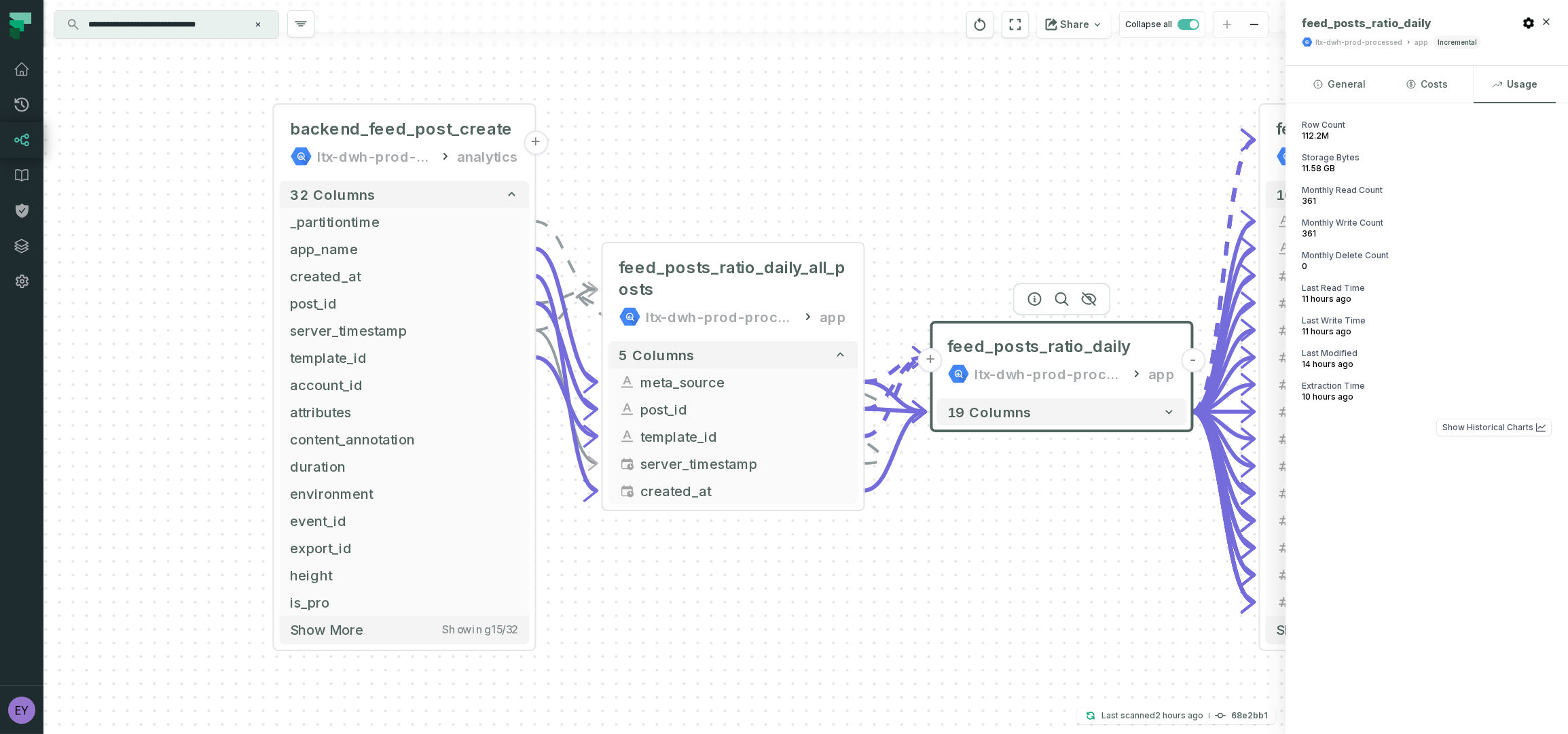
drag, startPoint x: 901, startPoint y: 518, endPoint x: 981, endPoint y: 568, distance: 94.3
click at [981, 568] on div "backend_feed_post_create ltx-dwh-prod-raw analytics + 32 columns _partitiontime…" at bounding box center [664, 367] width 1242 height 734
click at [417, 128] on span "backend_feed_post_create" at bounding box center [402, 129] width 223 height 22
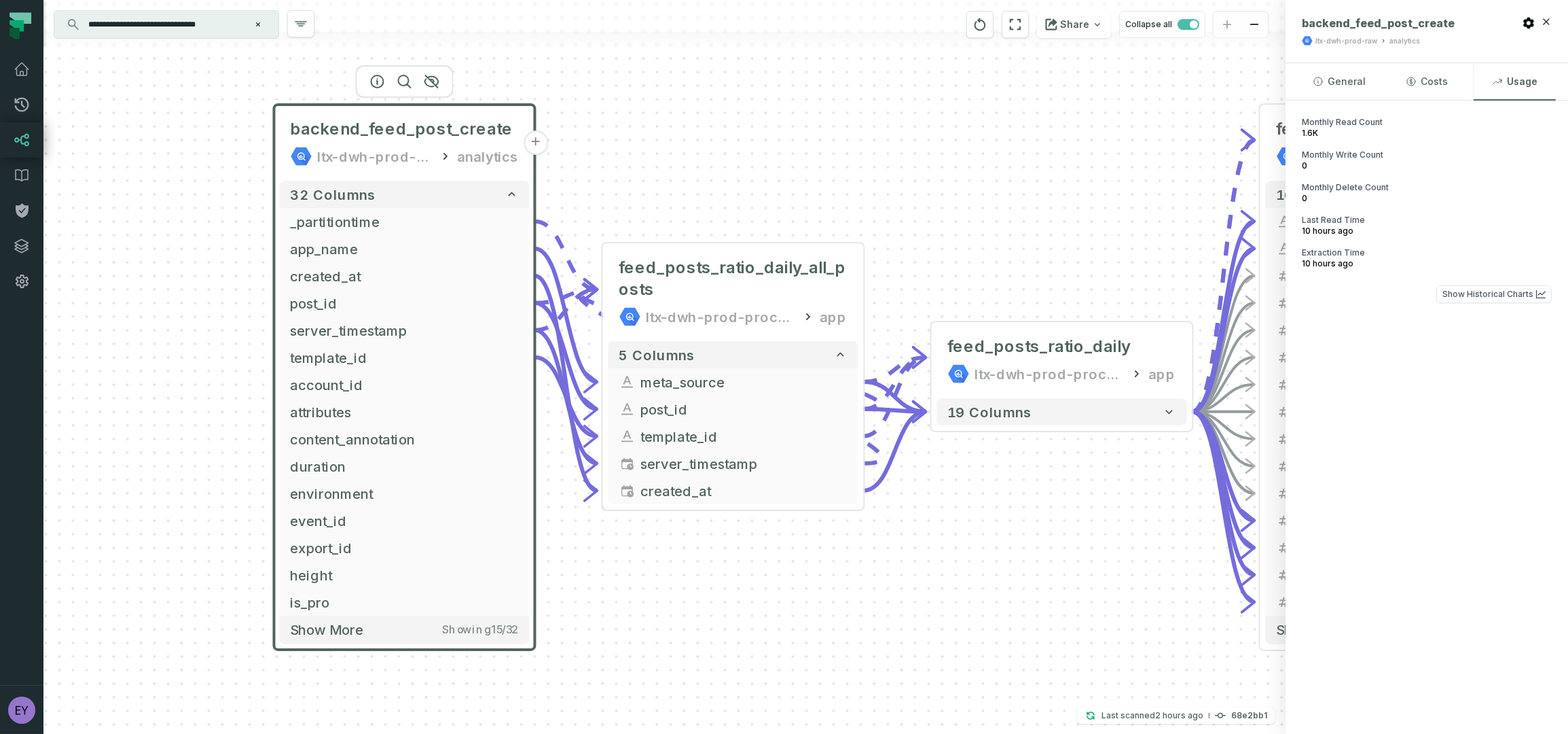
click at [1315, 128] on span "1.6K" at bounding box center [1427, 133] width 250 height 11
click at [1546, 22] on icon "button" at bounding box center [1546, 21] width 6 height 6
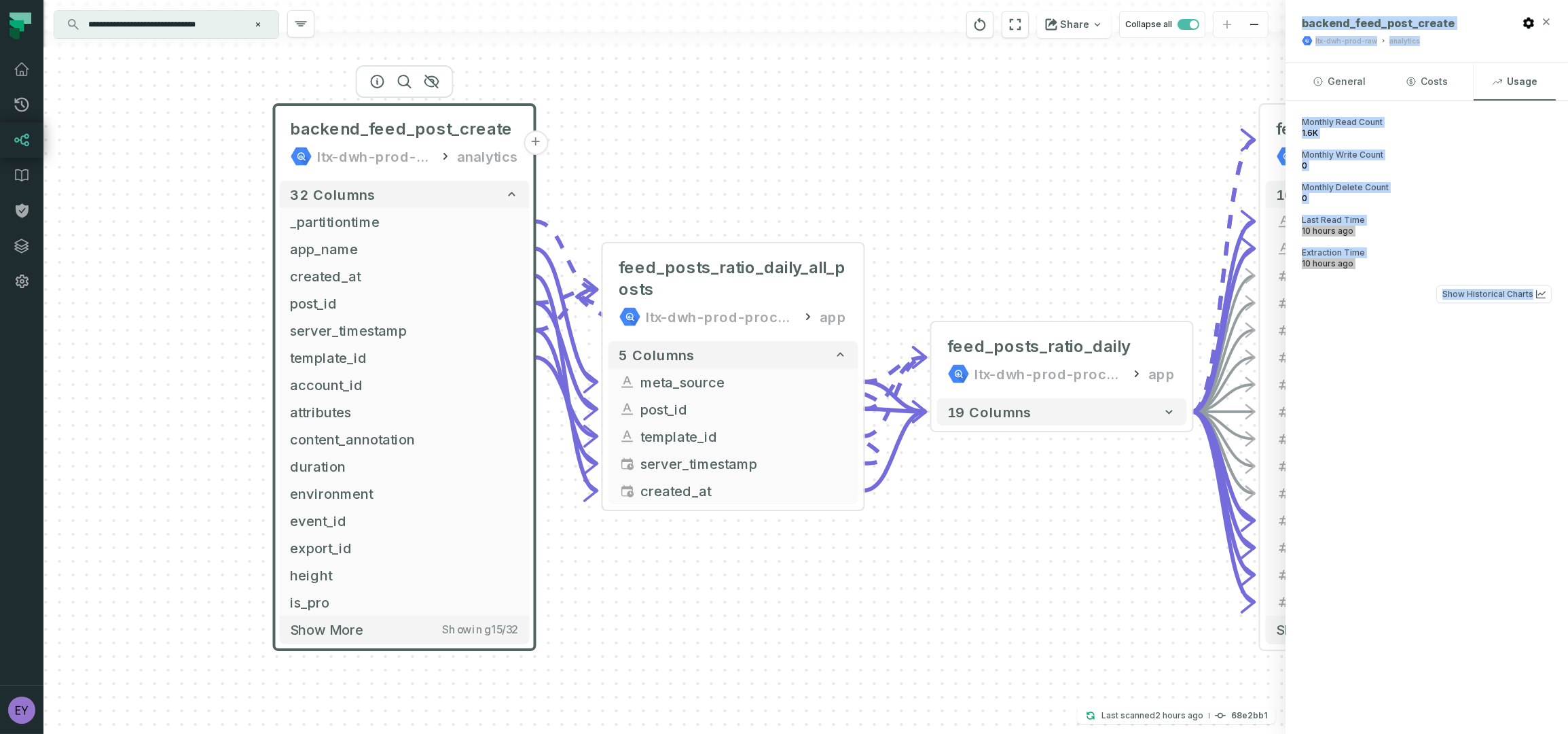
click at [1546, 22] on div "**********" at bounding box center [805, 367] width 1525 height 734
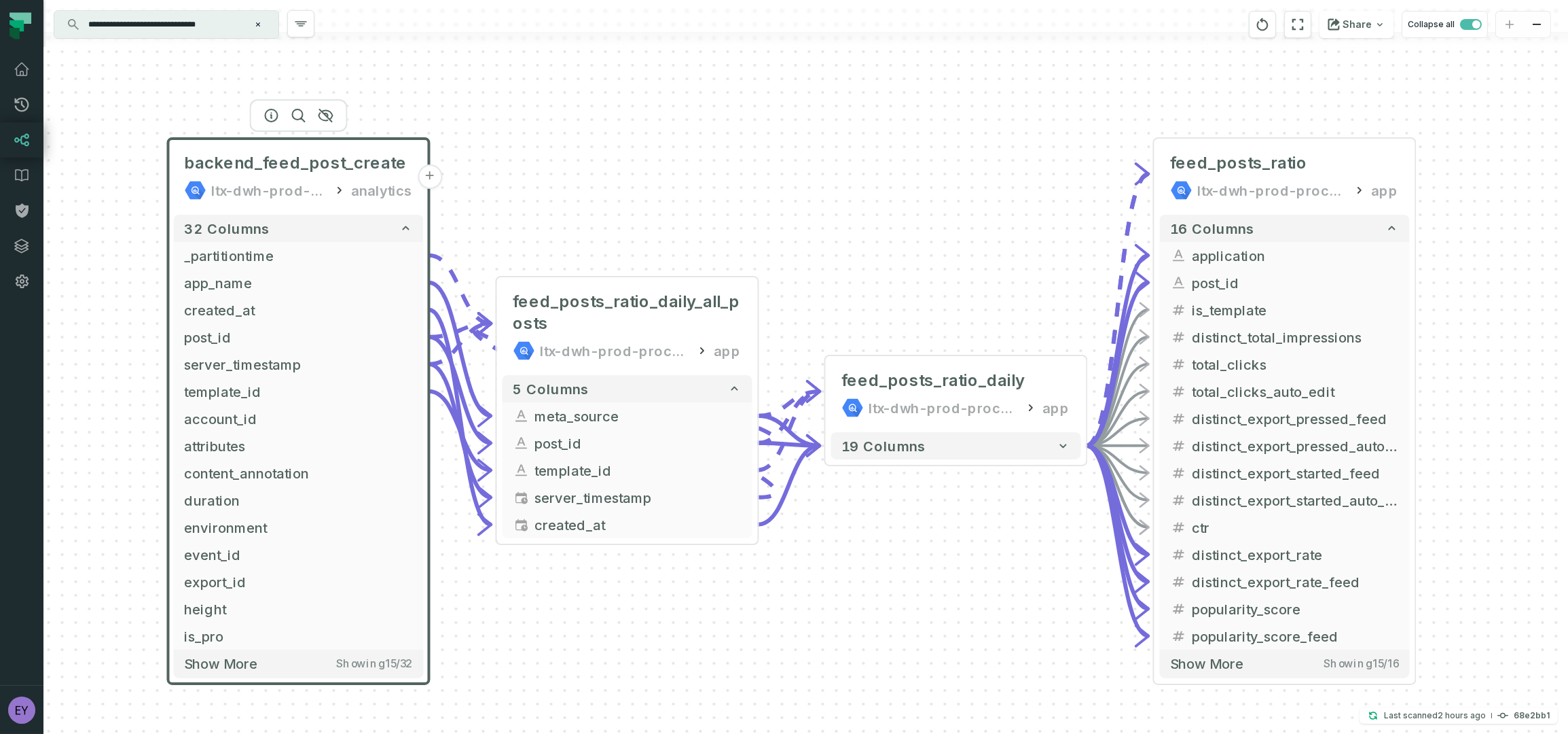
drag, startPoint x: 1025, startPoint y: 193, endPoint x: 920, endPoint y: 227, distance: 110.4
click at [920, 227] on div "backend_feed_post_create ltx-dwh-prod-raw analytics + 32 columns _partitiontime…" at bounding box center [805, 367] width 1525 height 734
